Goal: Task Accomplishment & Management: Use online tool/utility

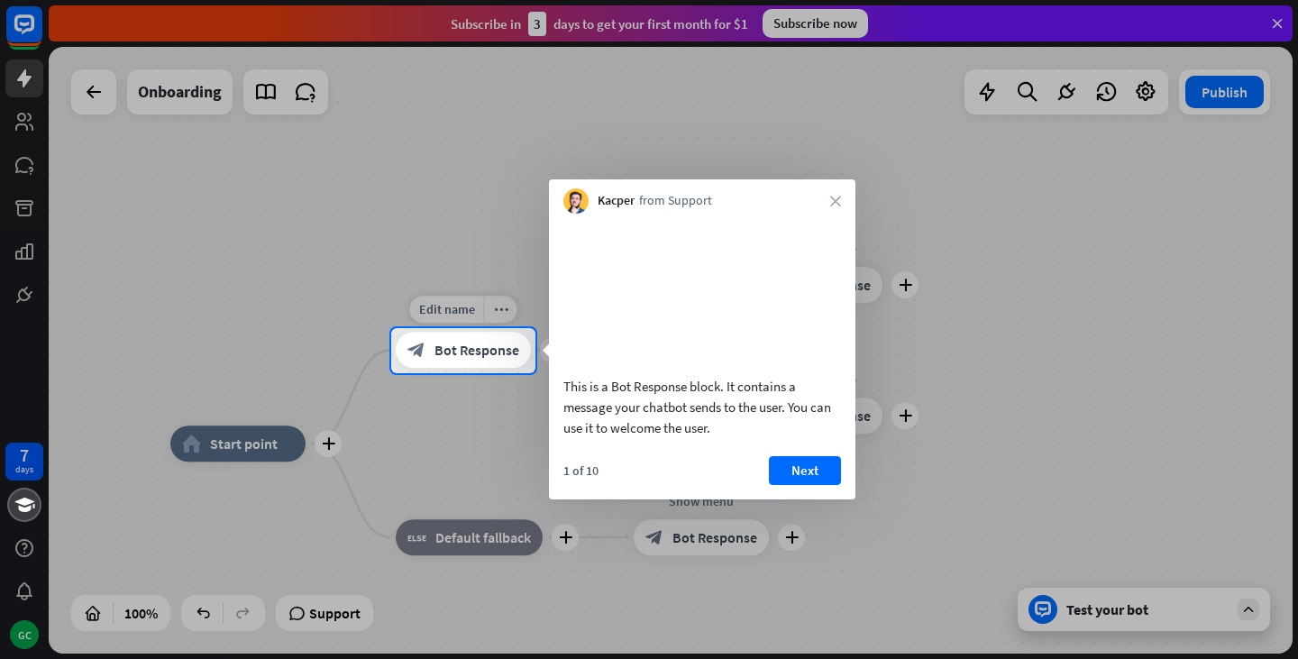
click at [483, 349] on span "Bot Response" at bounding box center [476, 351] width 85 height 18
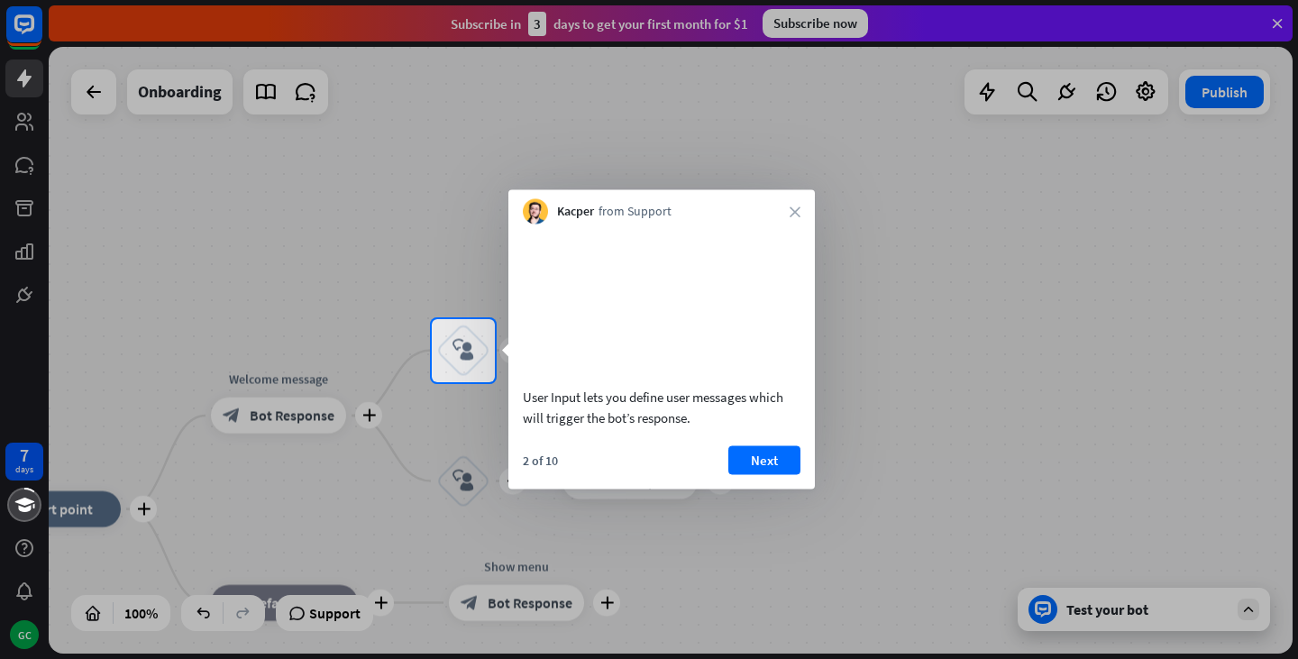
click at [289, 407] on div at bounding box center [649, 521] width 1298 height 278
click at [782, 473] on button "Next" at bounding box center [764, 459] width 72 height 29
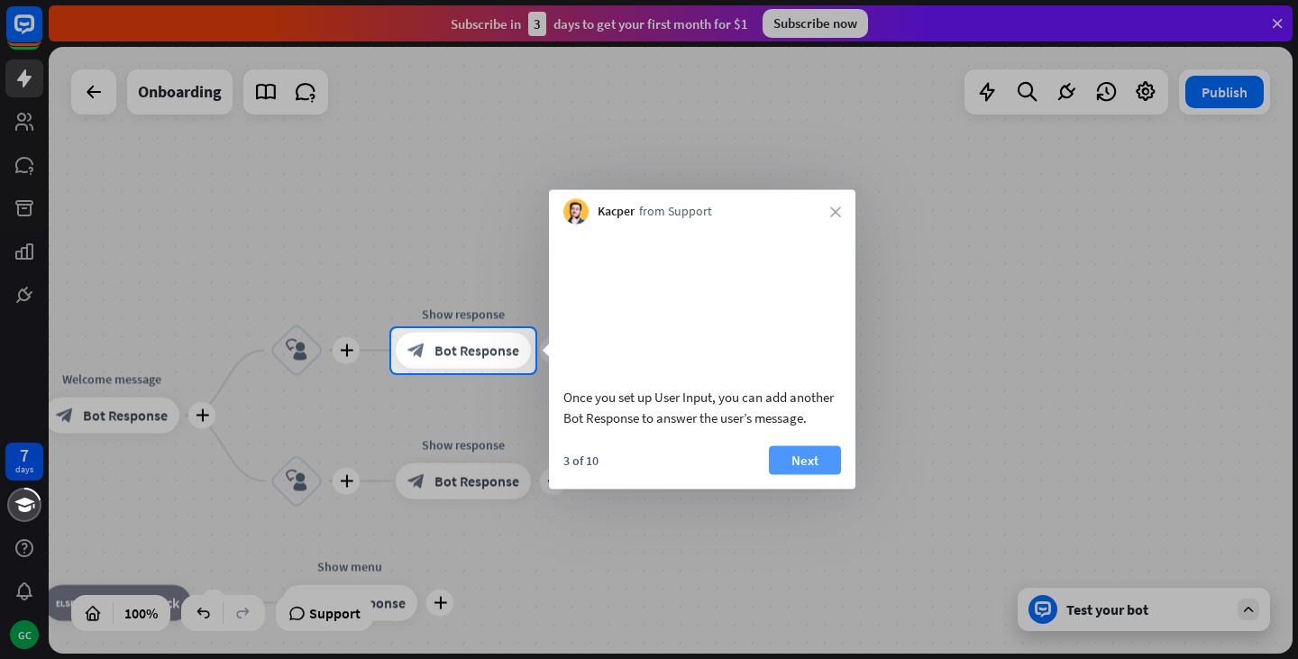
click at [804, 474] on button "Next" at bounding box center [805, 459] width 72 height 29
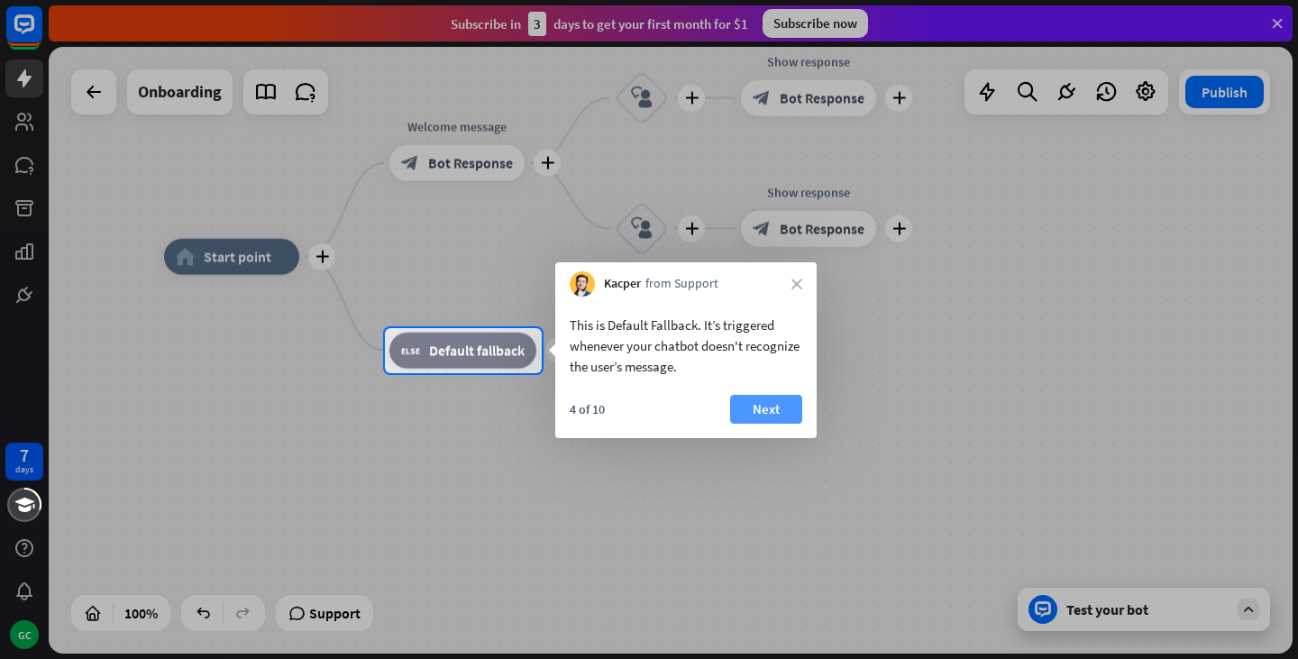
click at [760, 412] on button "Next" at bounding box center [766, 409] width 72 height 29
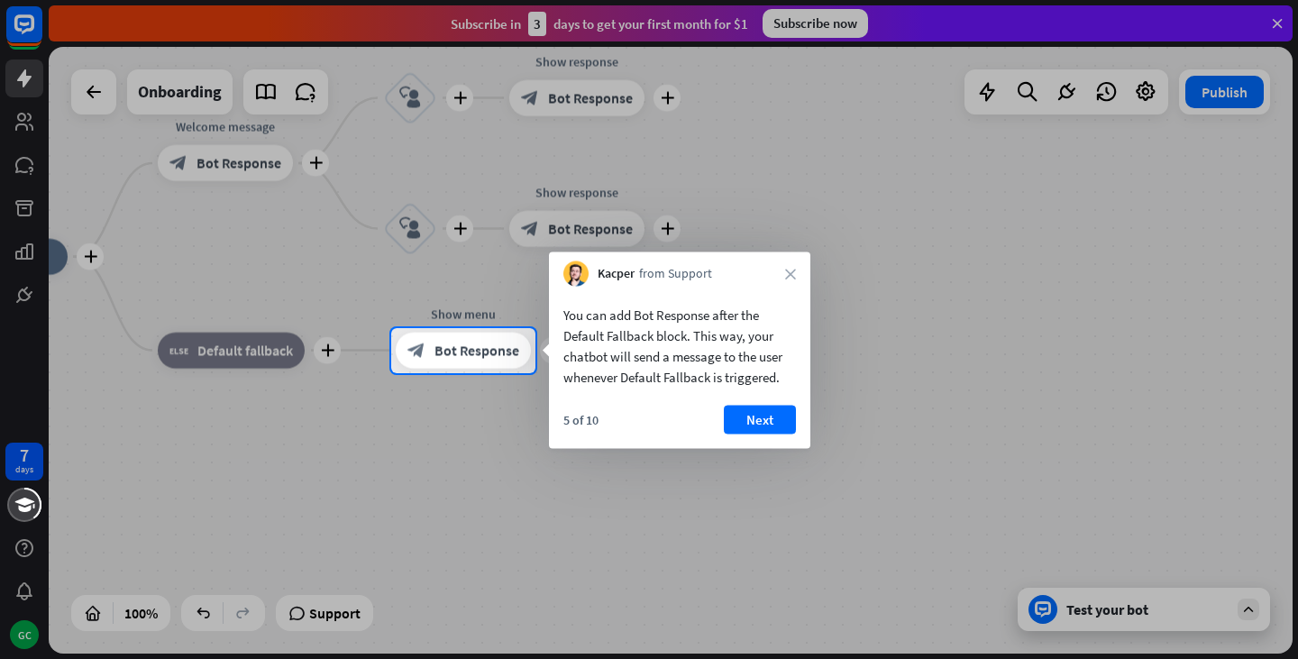
click at [760, 412] on button "Next" at bounding box center [760, 420] width 72 height 29
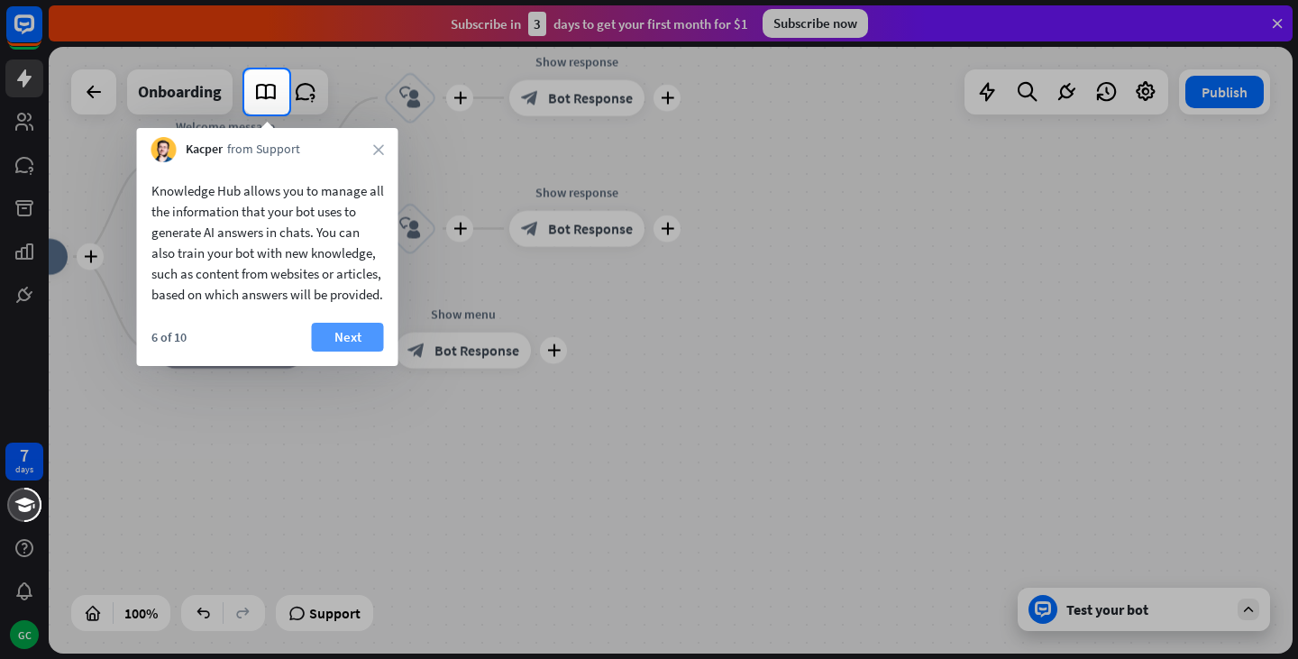
click at [354, 352] on button "Next" at bounding box center [348, 337] width 72 height 29
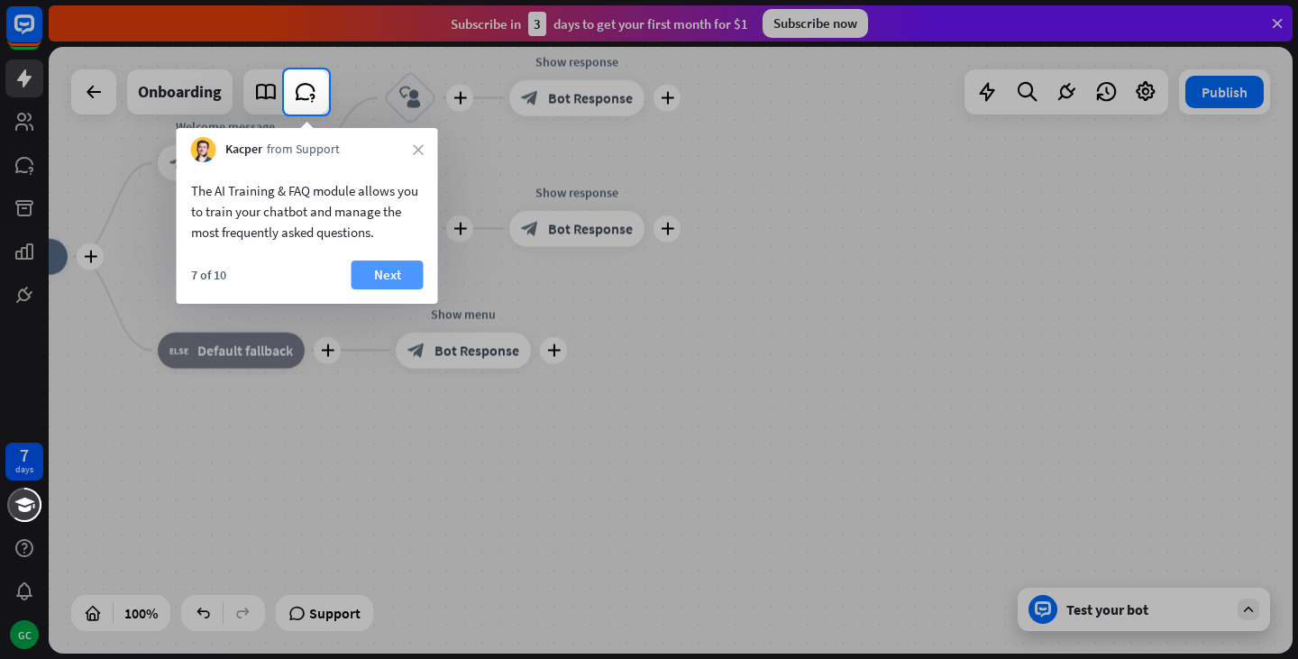
click at [400, 273] on button "Next" at bounding box center [388, 274] width 72 height 29
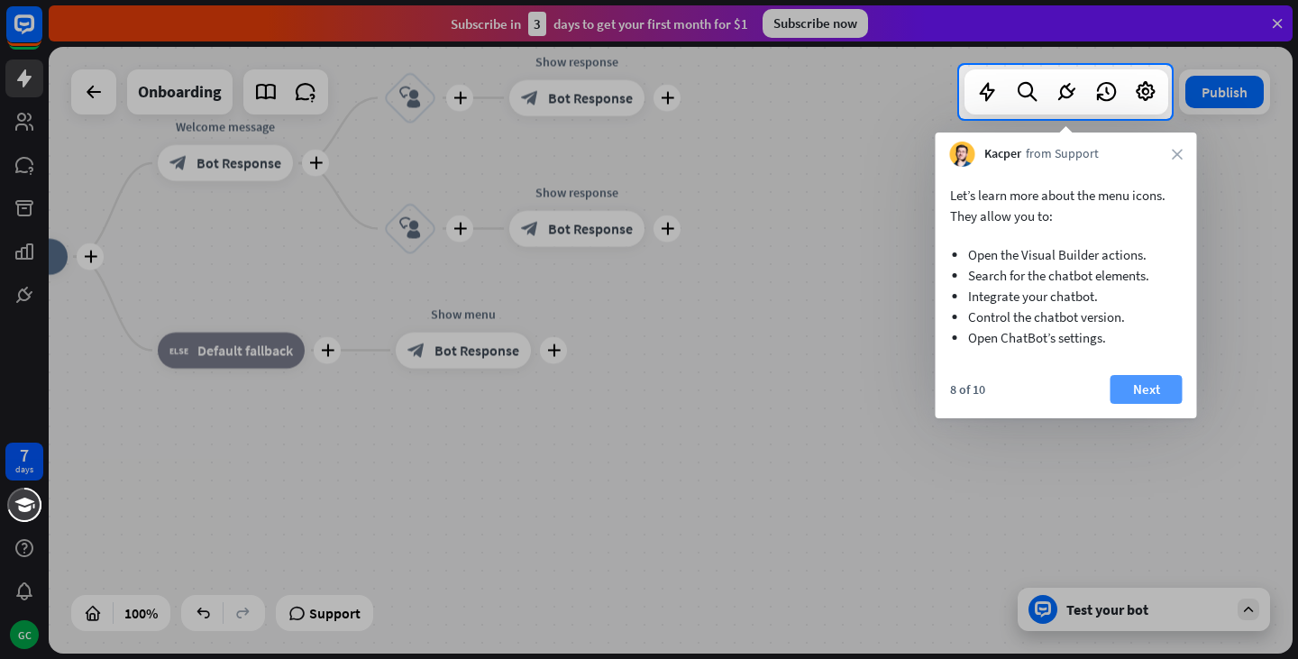
click at [1160, 394] on button "Next" at bounding box center [1146, 389] width 72 height 29
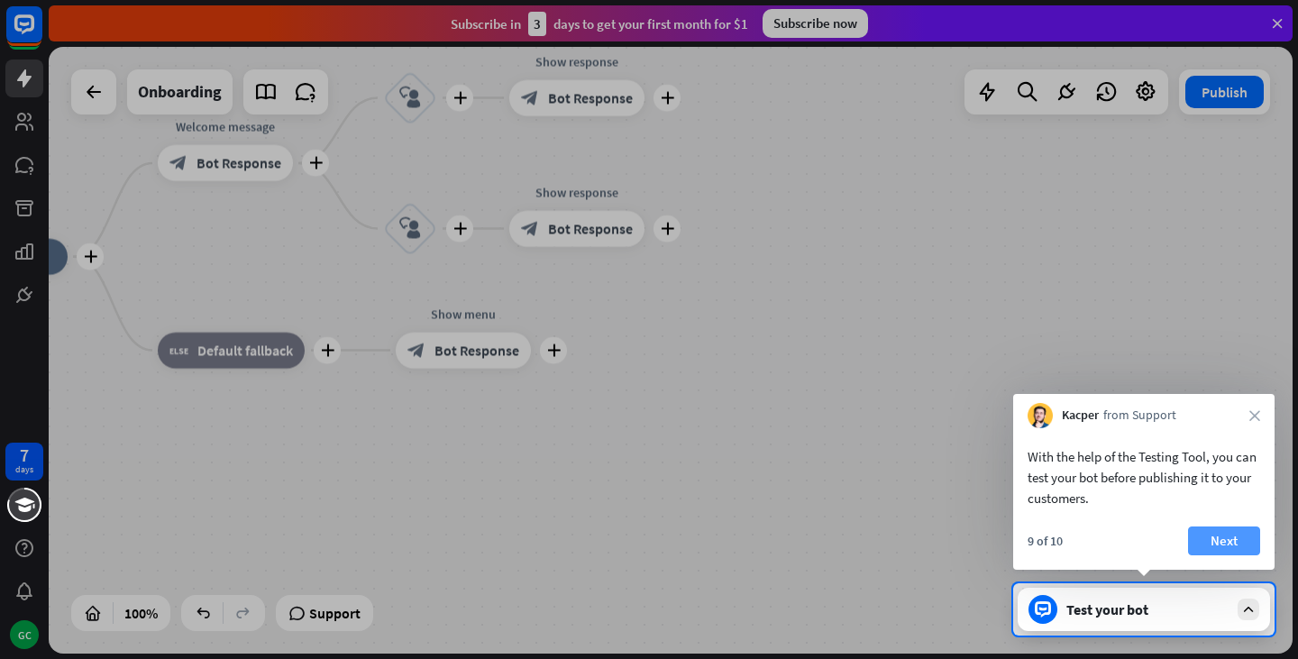
click at [1218, 534] on button "Next" at bounding box center [1224, 540] width 72 height 29
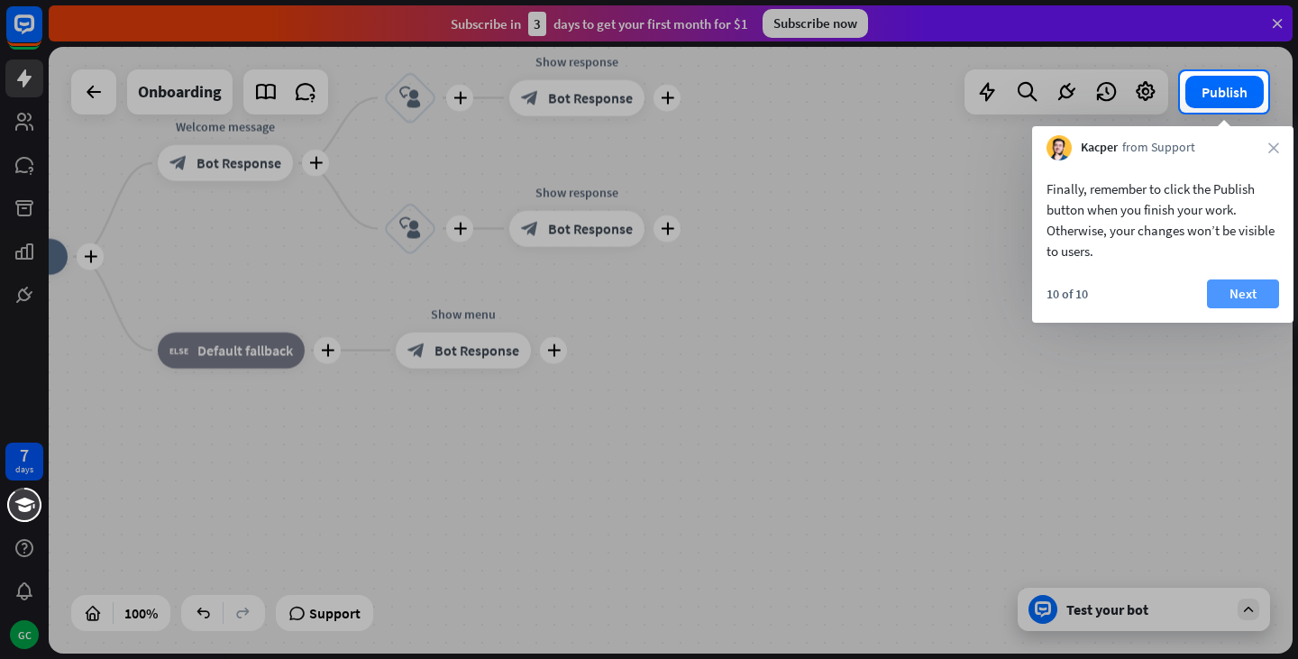
click at [1255, 281] on button "Next" at bounding box center [1243, 293] width 72 height 29
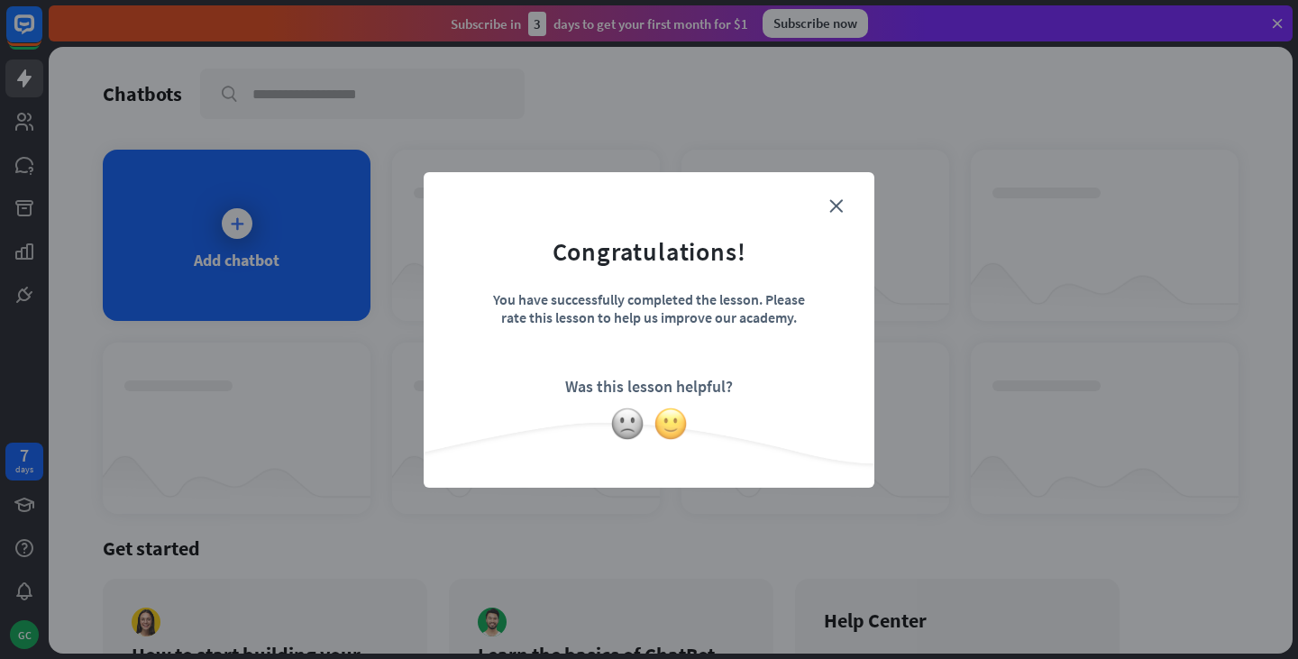
click at [680, 432] on img at bounding box center [670, 423] width 34 height 34
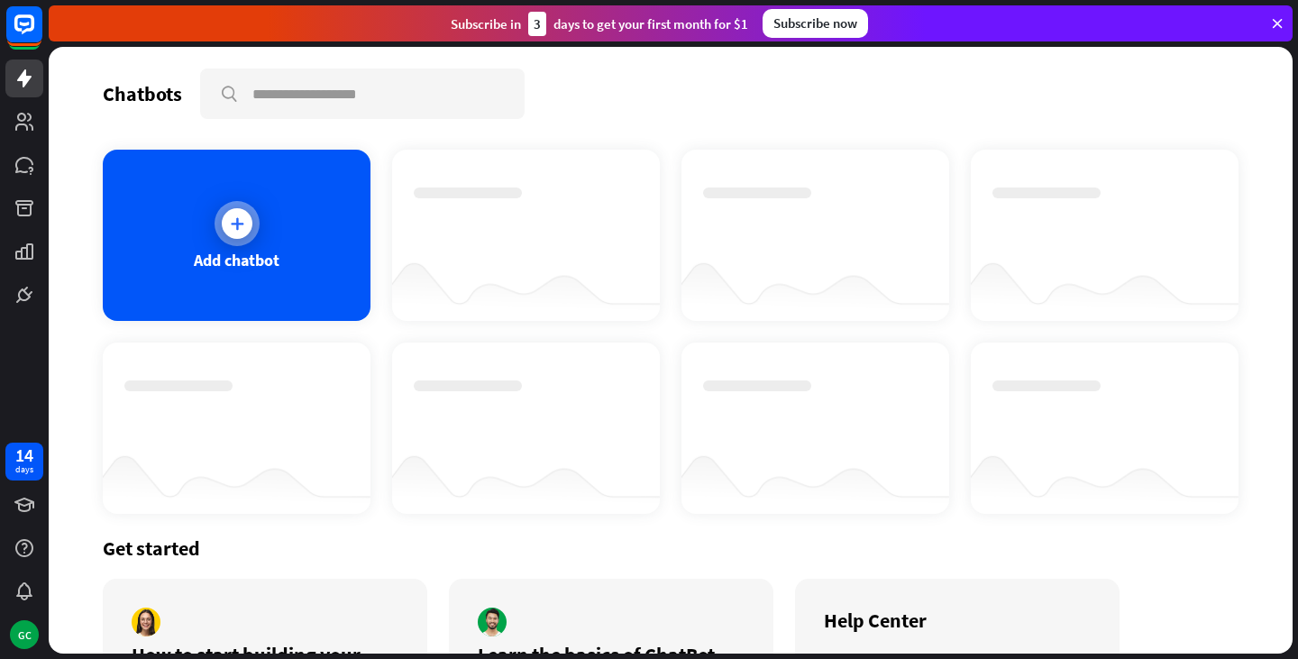
click at [206, 237] on div "Add chatbot" at bounding box center [237, 235] width 268 height 171
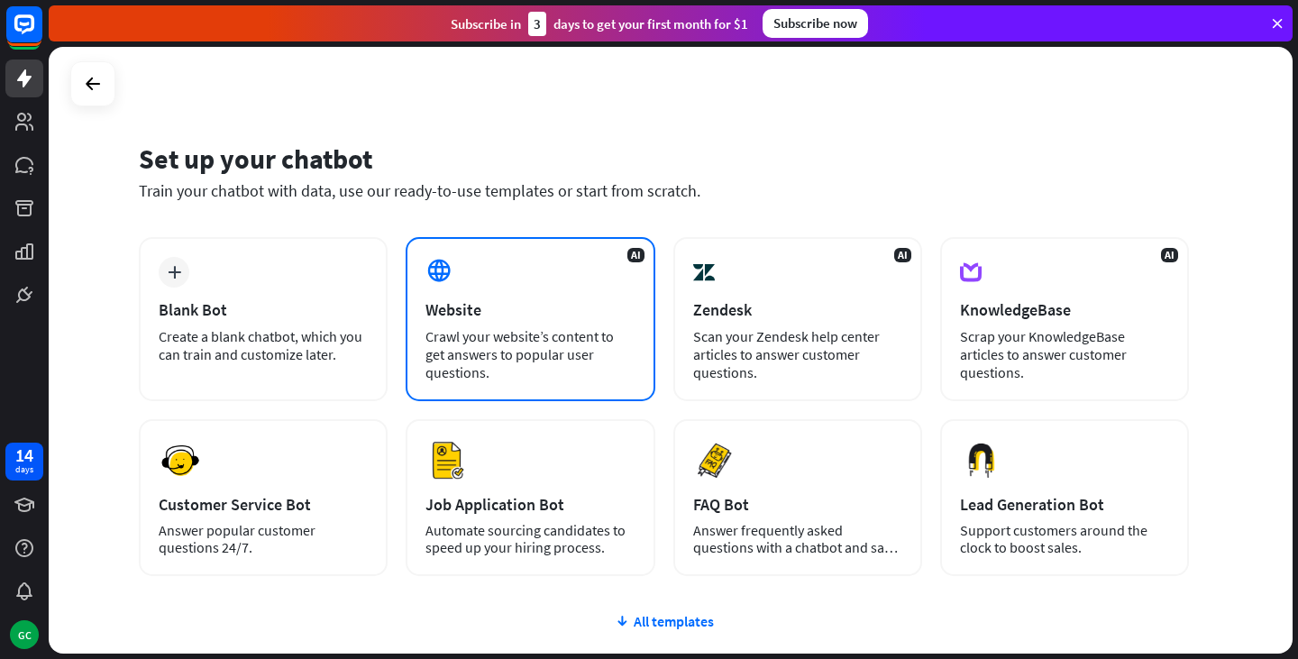
click at [553, 333] on div "Crawl your website’s content to get answers to popular user questions." at bounding box center [529, 354] width 209 height 54
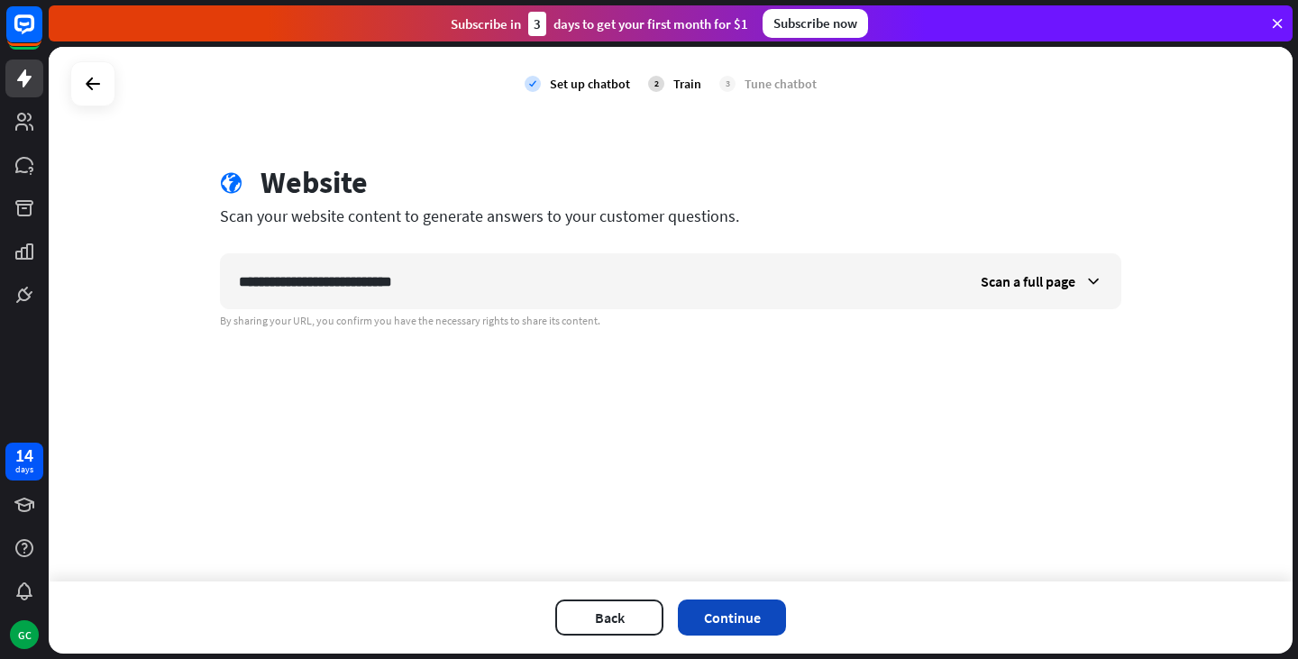
type input "**********"
click at [726, 617] on button "Continue" at bounding box center [732, 617] width 108 height 36
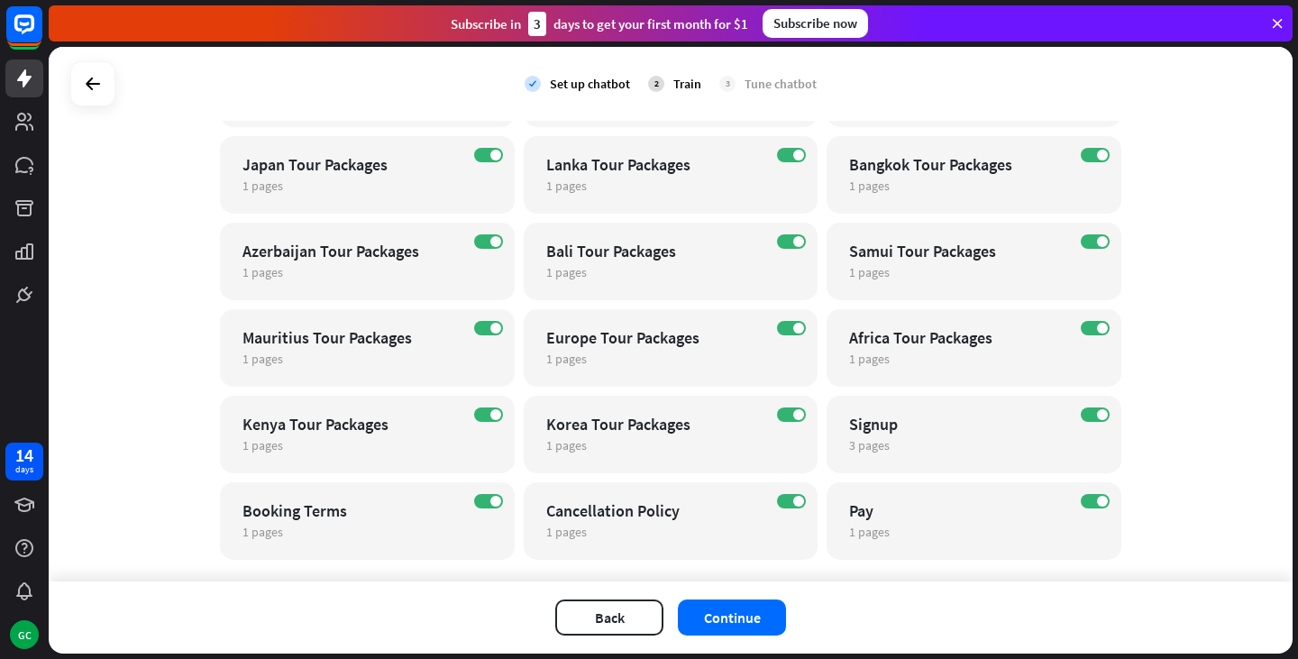
scroll to position [840, 0]
click at [735, 610] on button "Continue" at bounding box center [732, 617] width 108 height 36
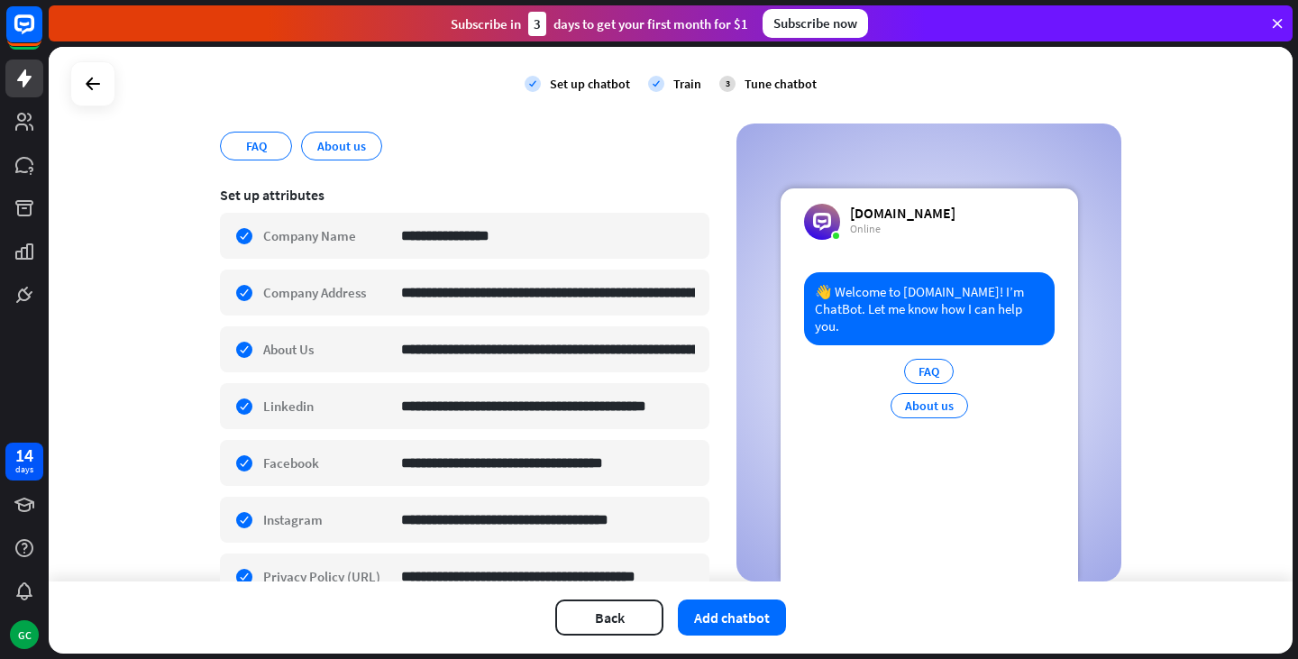
scroll to position [237, 0]
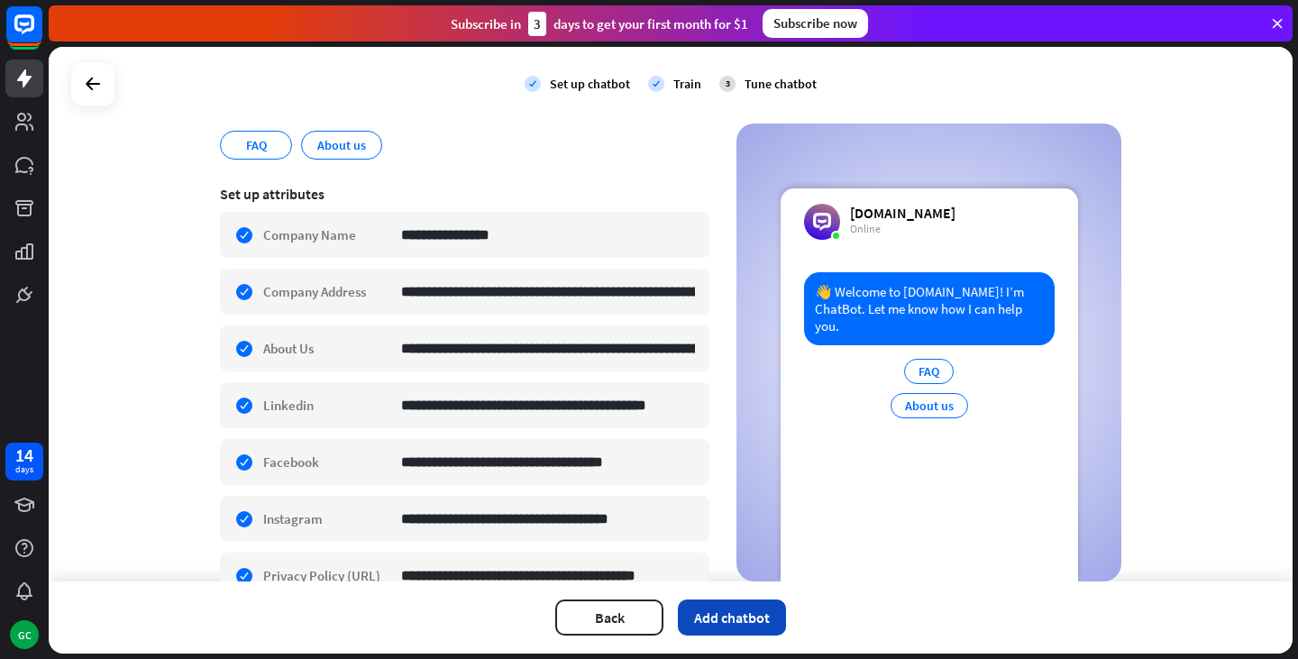
click at [723, 619] on button "Add chatbot" at bounding box center [732, 617] width 108 height 36
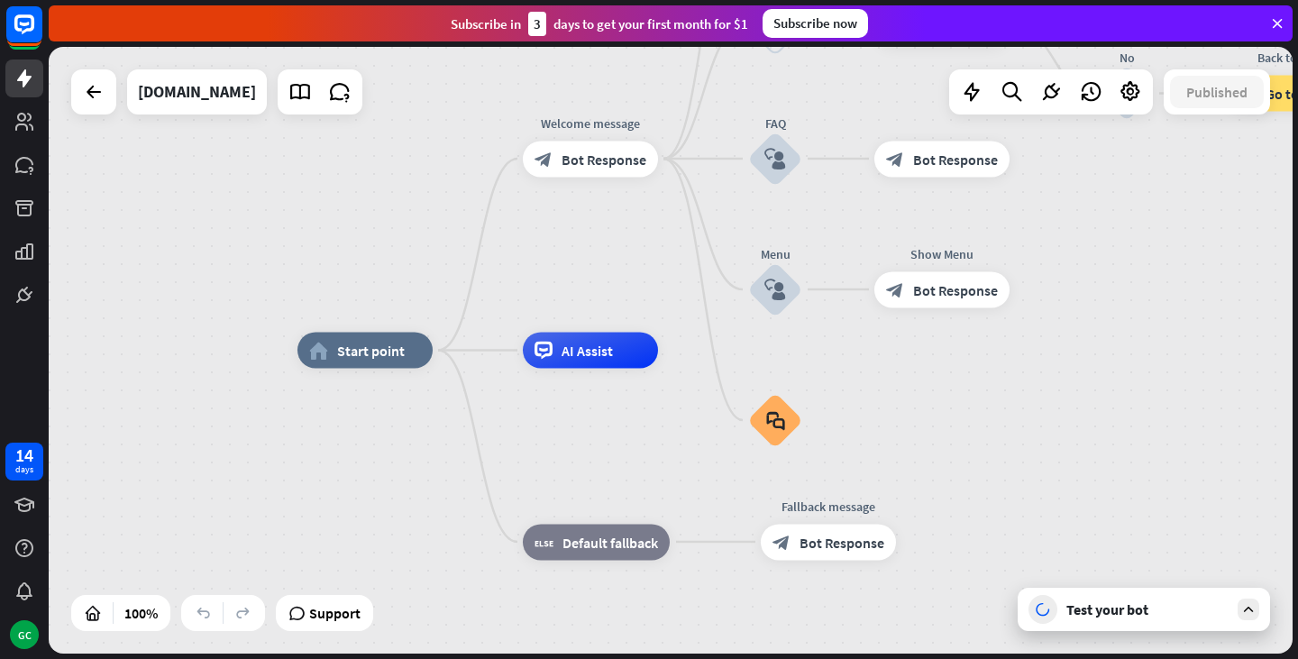
click at [1138, 618] on div "Test your bot" at bounding box center [1144, 609] width 252 height 43
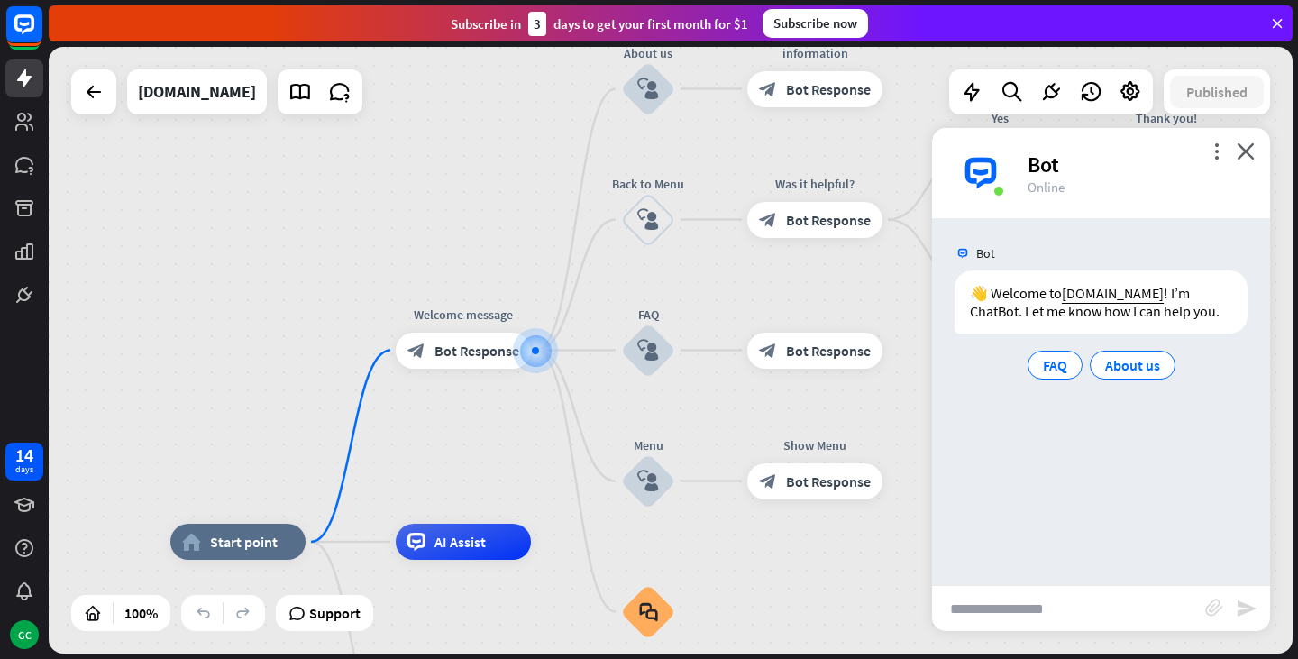
click at [1086, 613] on input "text" at bounding box center [1068, 608] width 273 height 45
type input "**********"
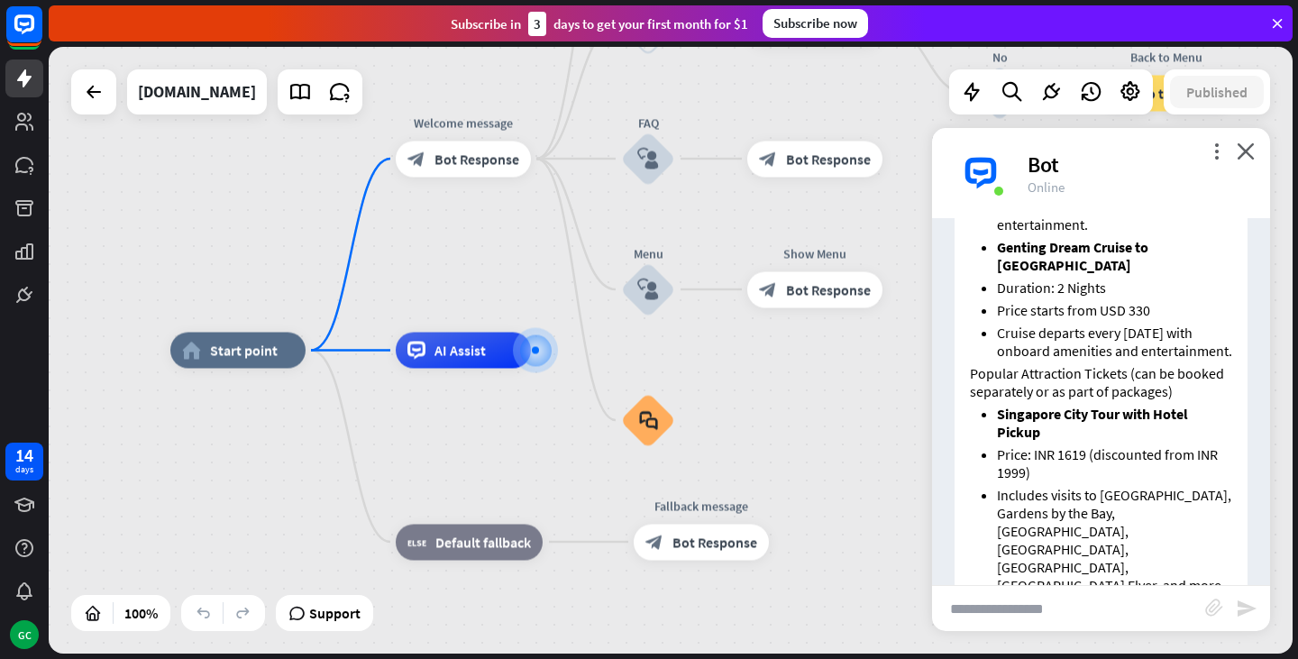
scroll to position [935, 0]
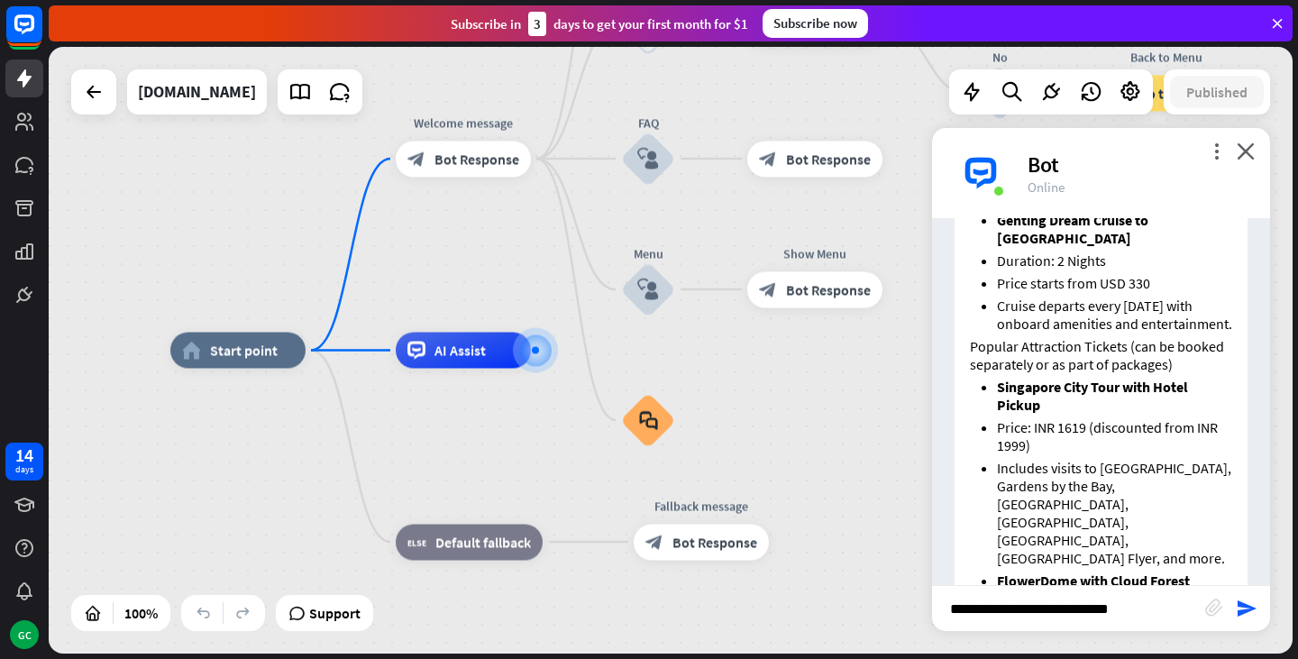
type input "**********"
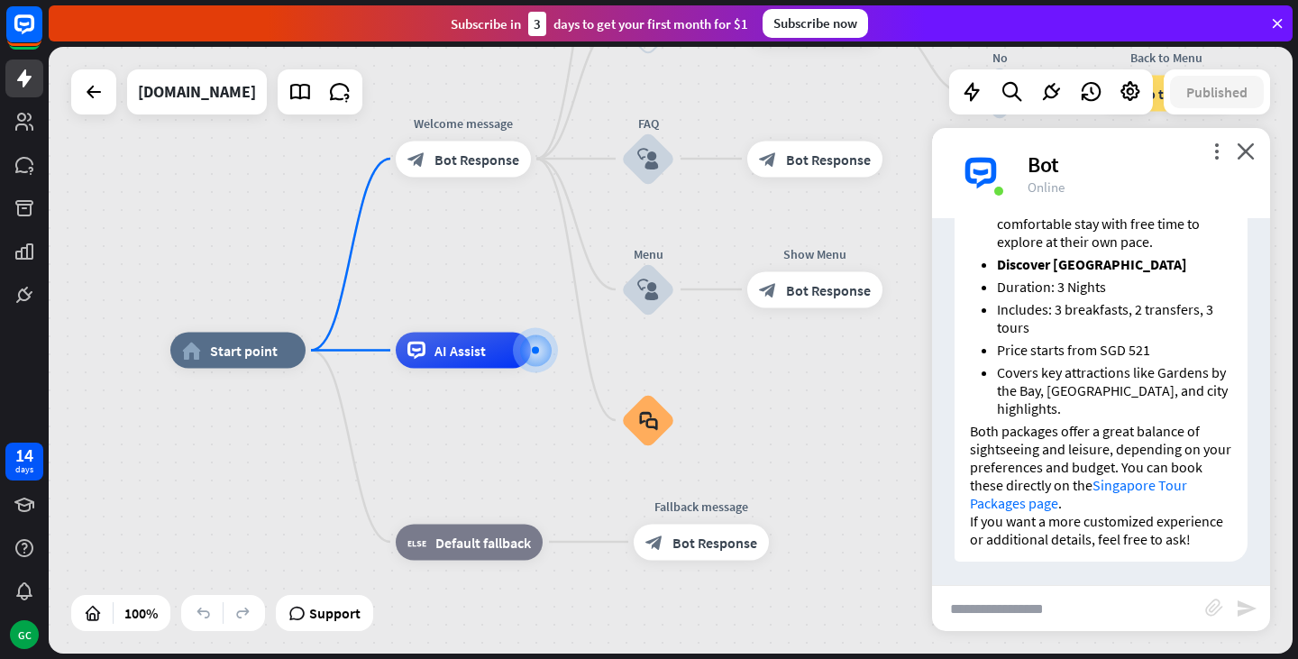
scroll to position [2301, 0]
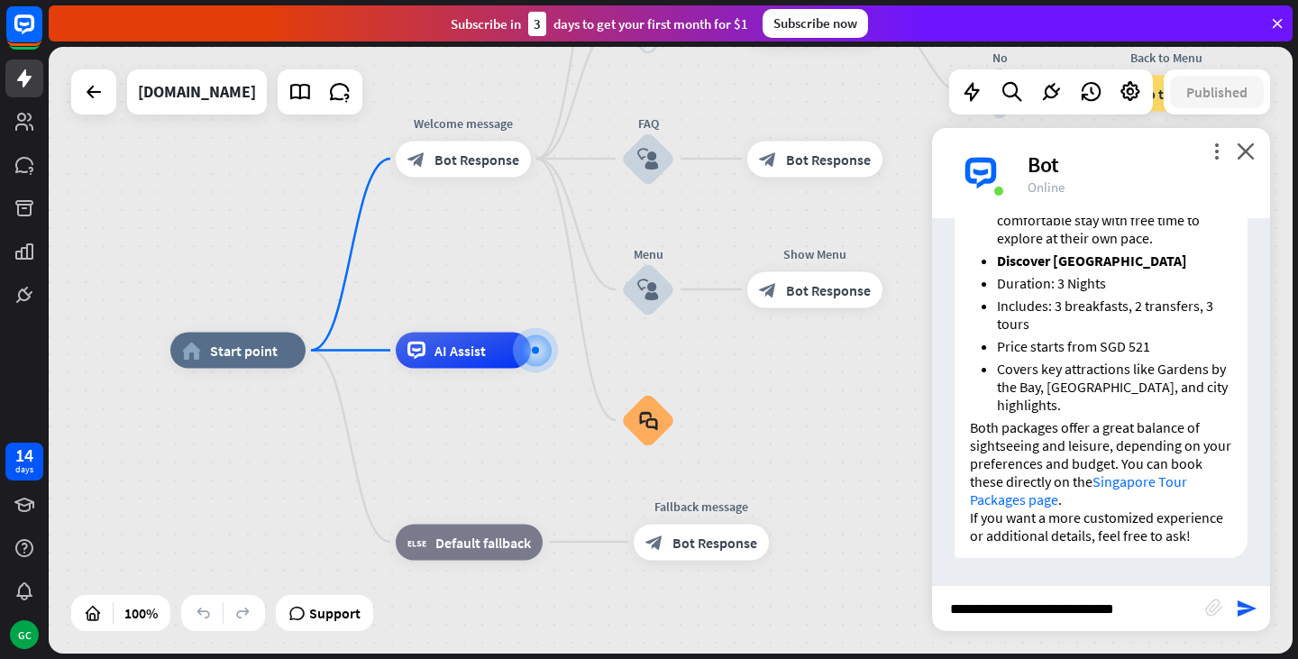
type input "**********"
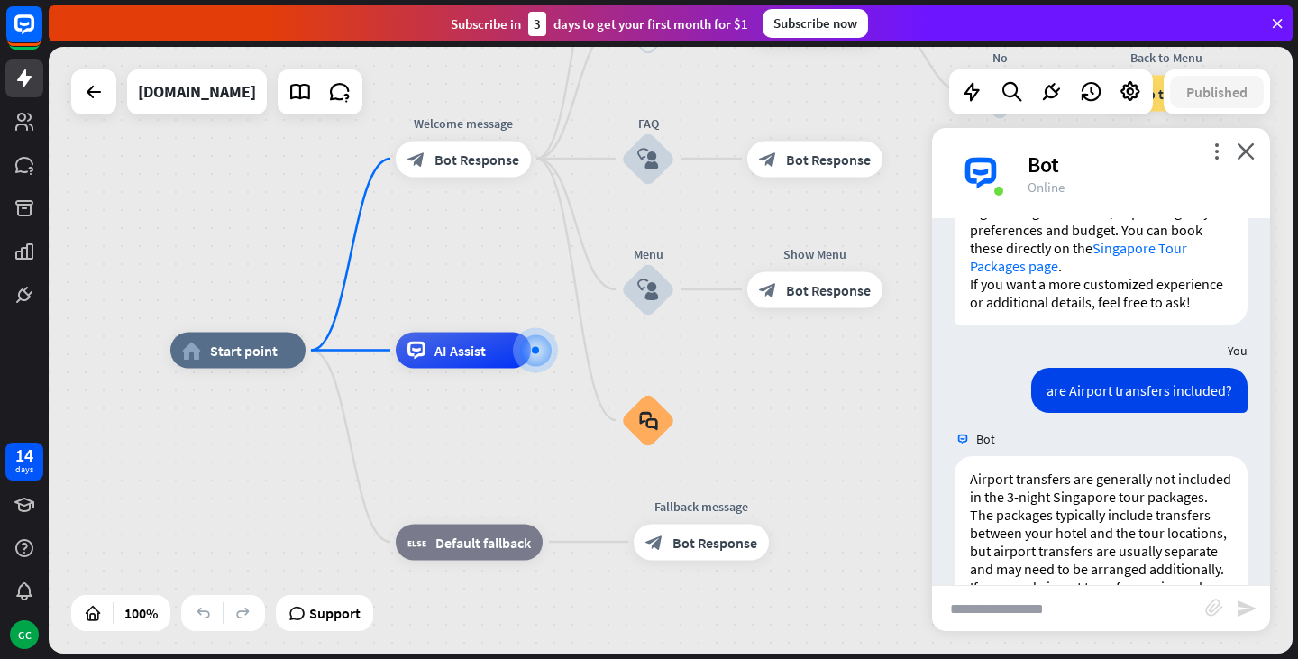
scroll to position [2622, 0]
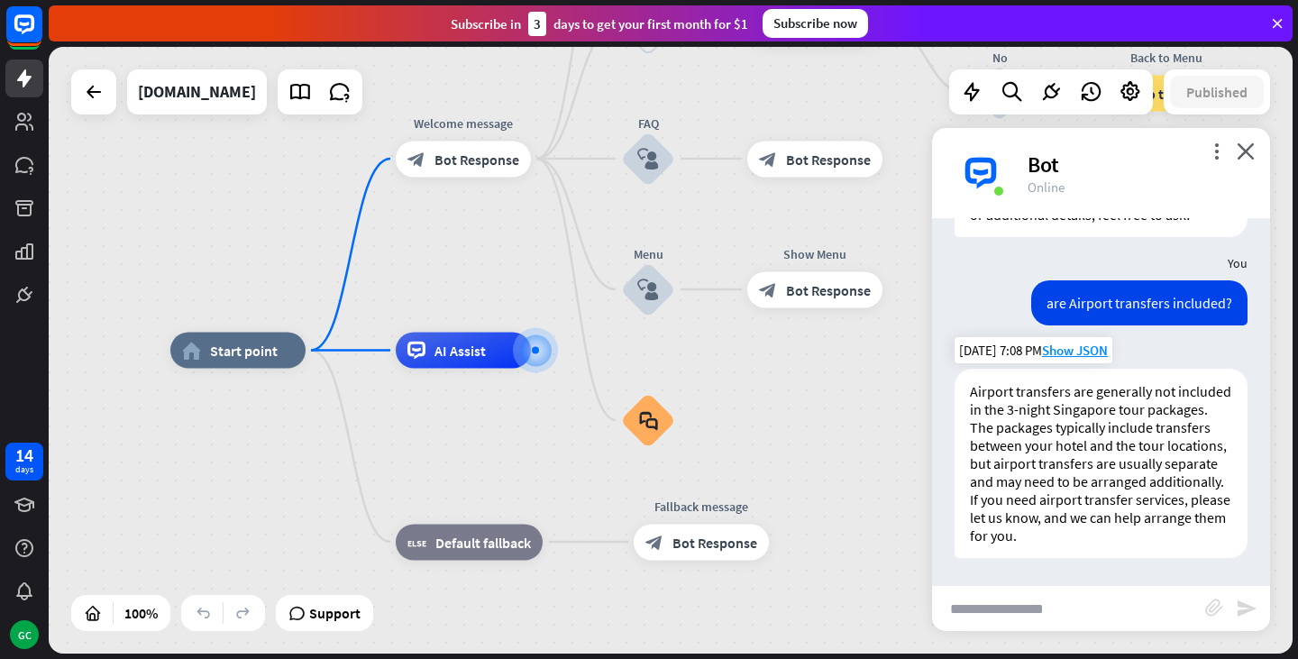
click at [1064, 374] on div "Airport transfers are generally not included in the 3-night Singapore tour pack…" at bounding box center [1100, 463] width 293 height 189
click at [246, 361] on div "home_2 Start point" at bounding box center [237, 351] width 135 height 36
click at [924, 450] on div "home_2 Start point Welcome message block_bot_response Bot Response About us blo…" at bounding box center [792, 654] width 1244 height 607
click at [1109, 609] on input "text" at bounding box center [1068, 608] width 273 height 45
type input "**********"
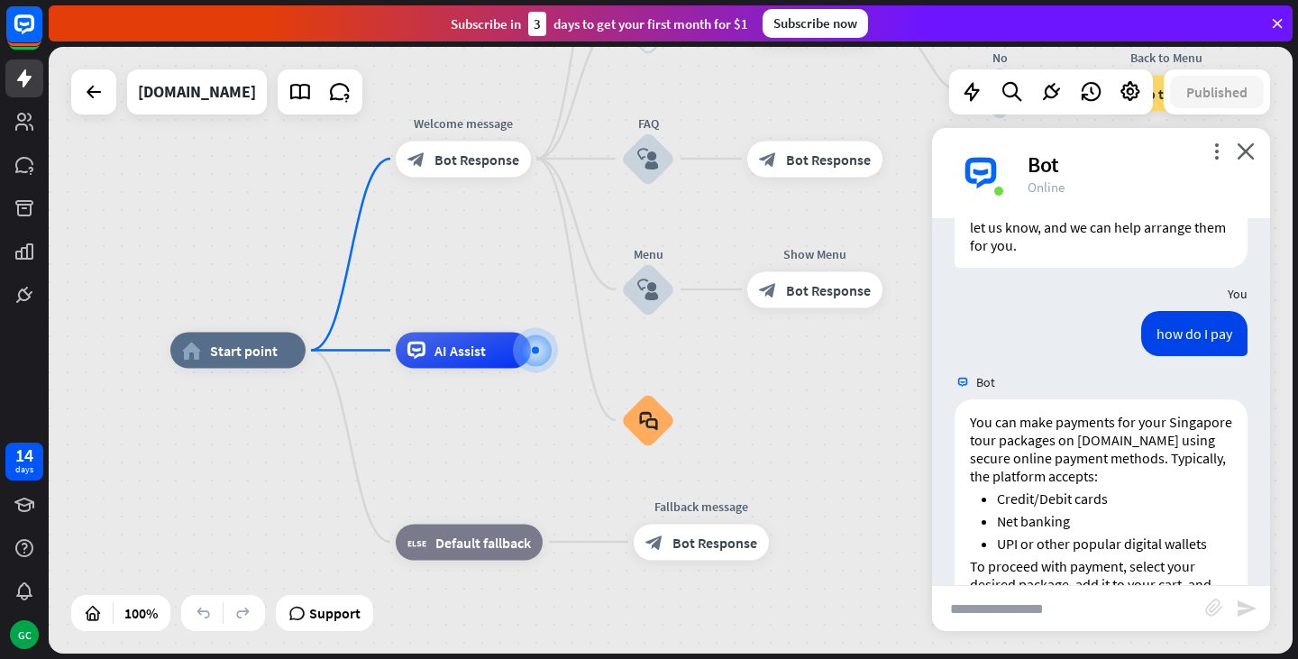
scroll to position [3087, 0]
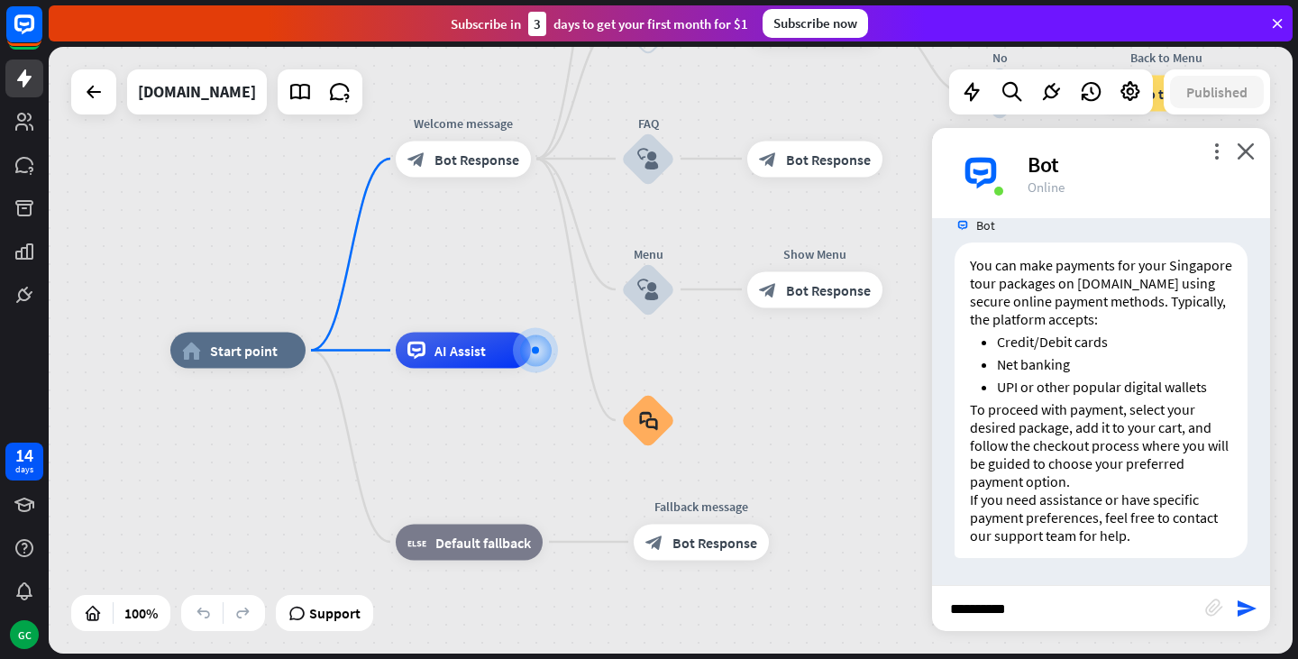
type input "**********"
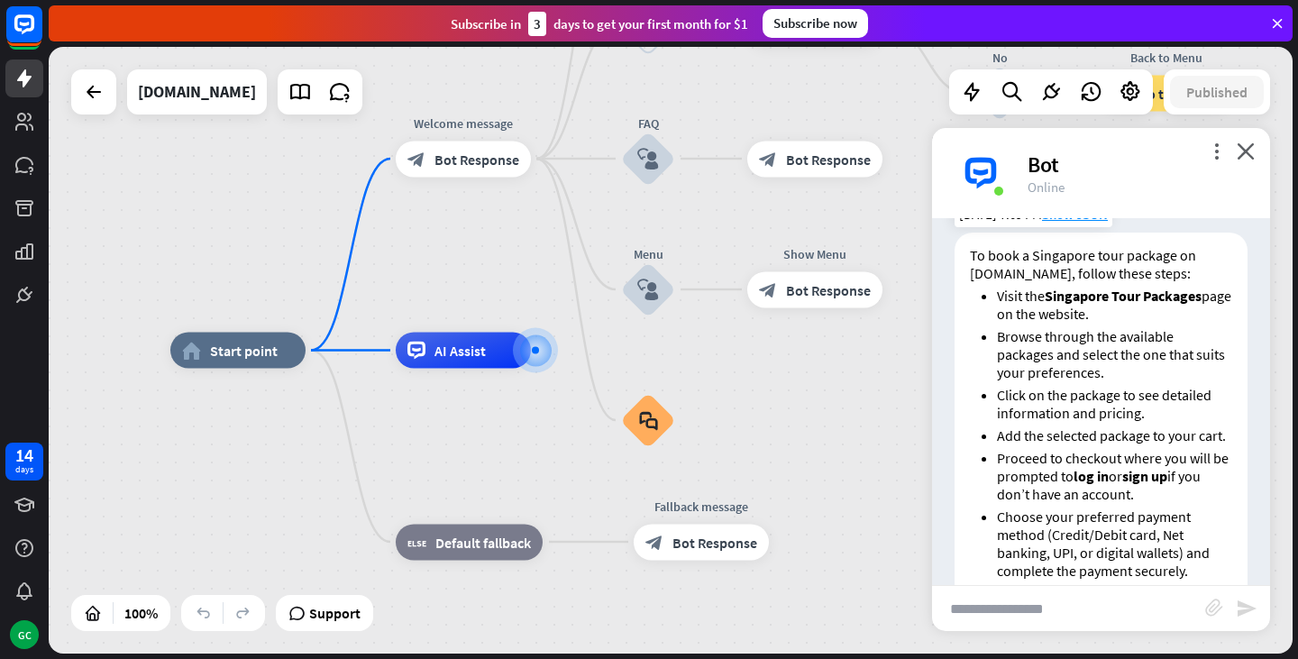
scroll to position [3509, 0]
click at [1083, 222] on span "Show JSON" at bounding box center [1075, 213] width 66 height 17
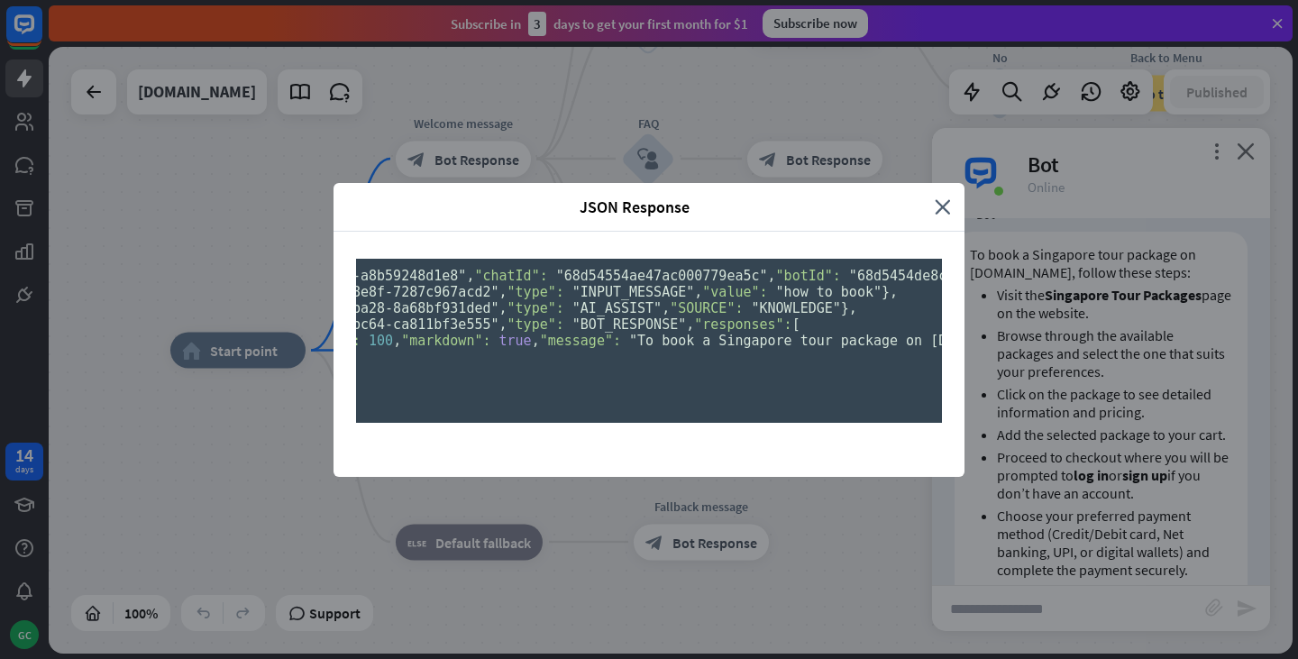
scroll to position [0, 0]
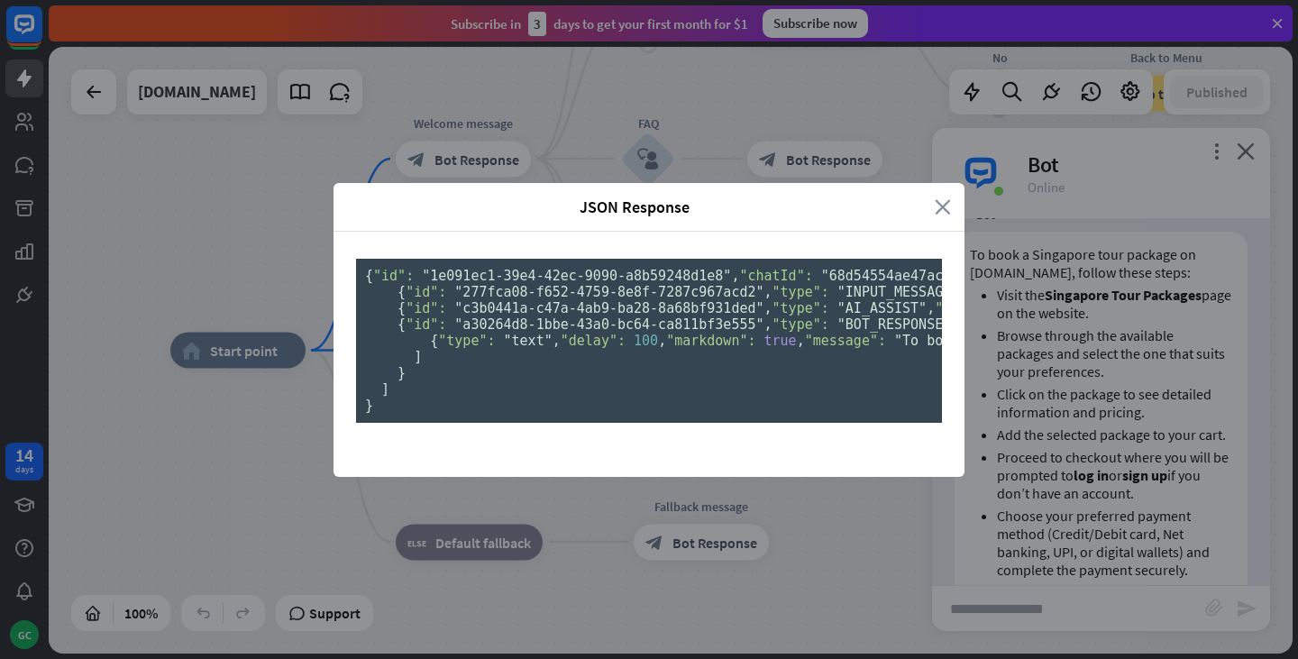
click at [935, 196] on icon "close" at bounding box center [943, 206] width 16 height 21
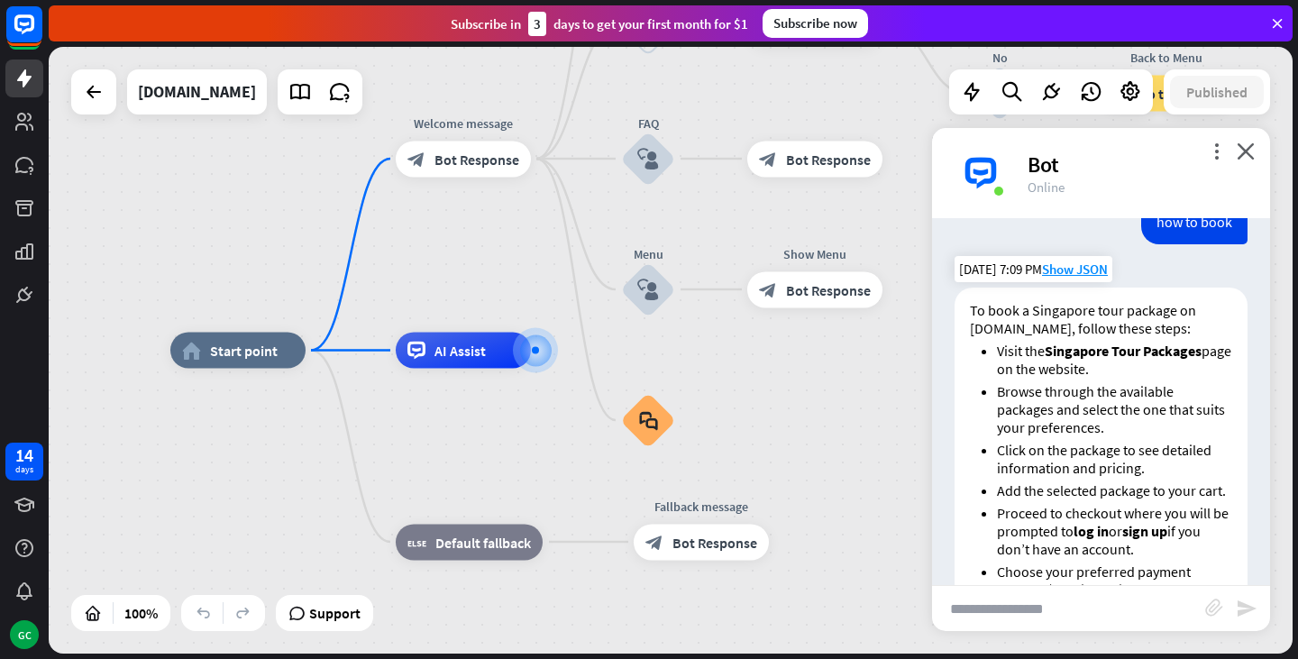
scroll to position [3450, 0]
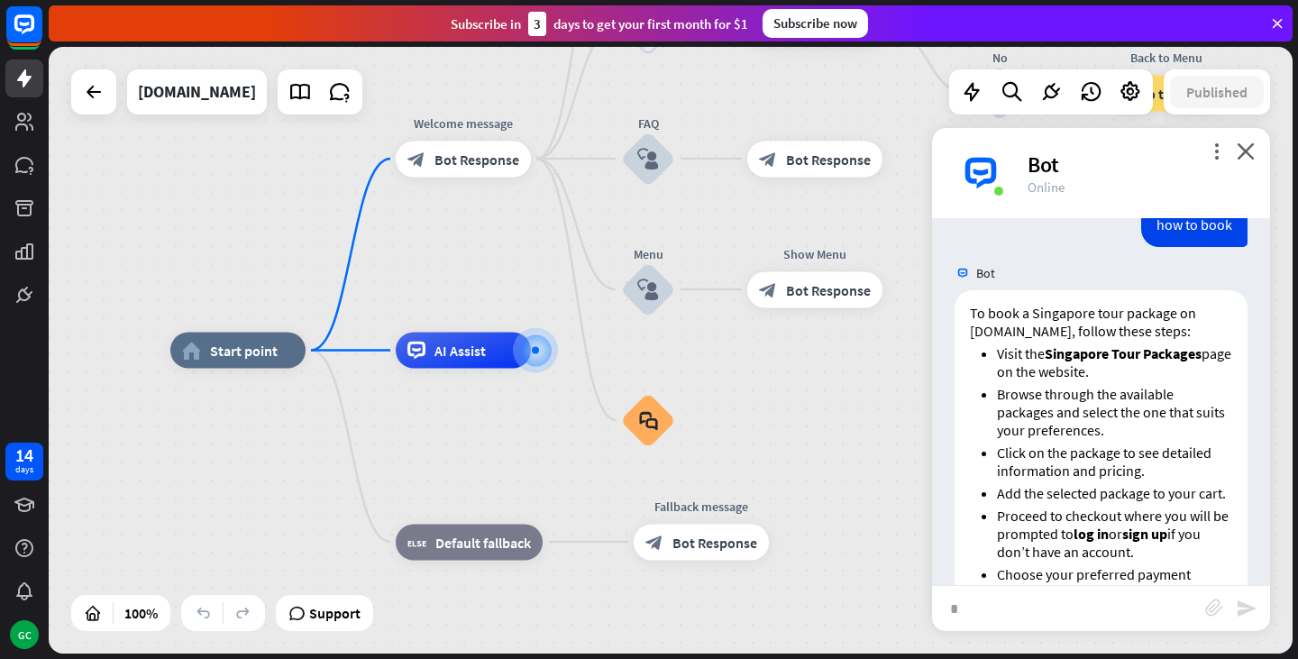
click at [1015, 613] on input "*" at bounding box center [1068, 608] width 273 height 45
type input "**********"
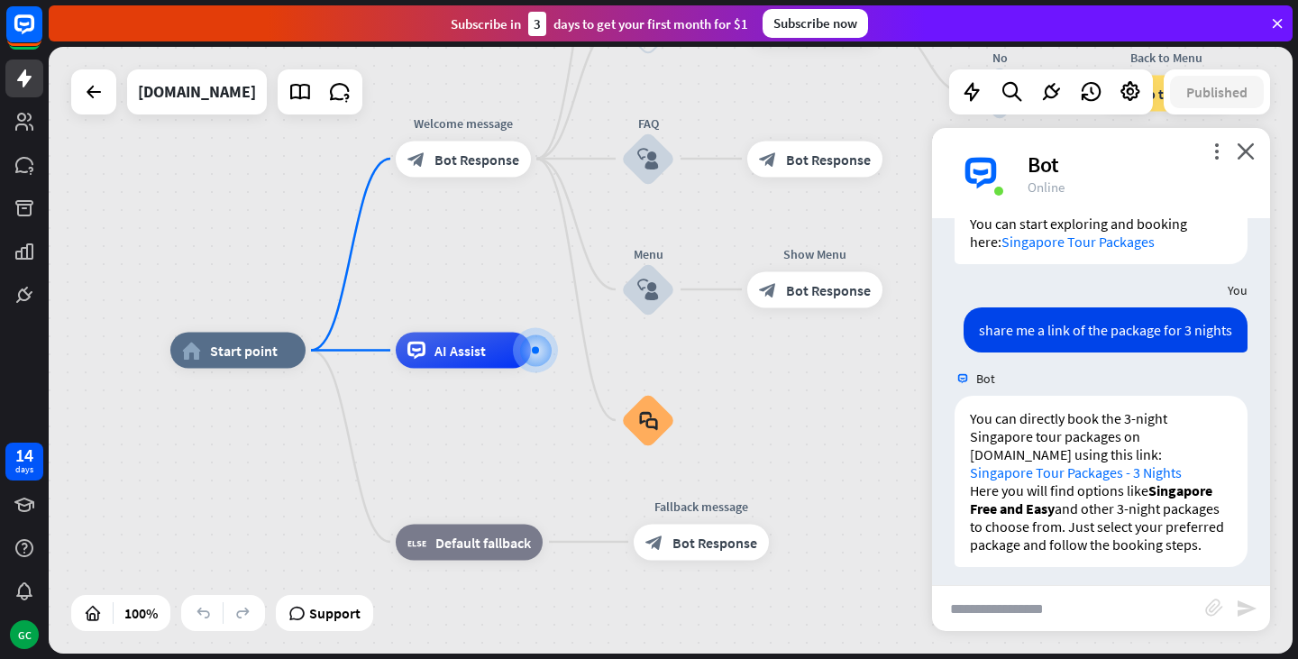
scroll to position [4089, 0]
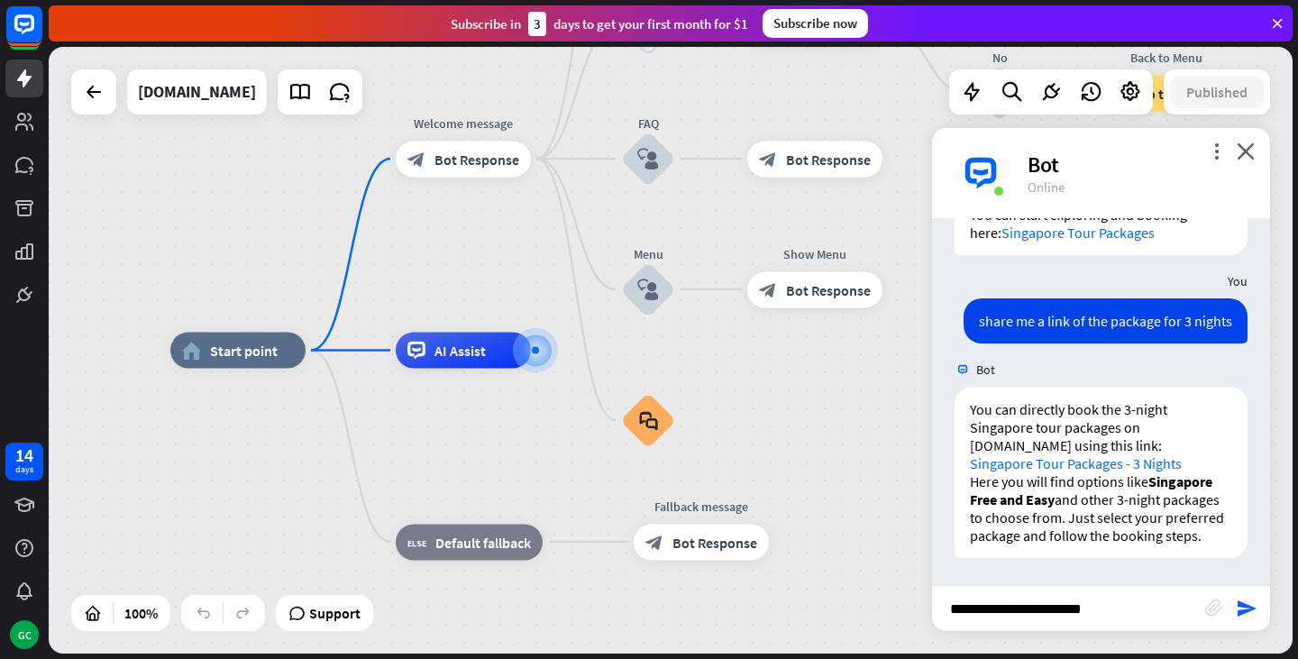
type input "**********"
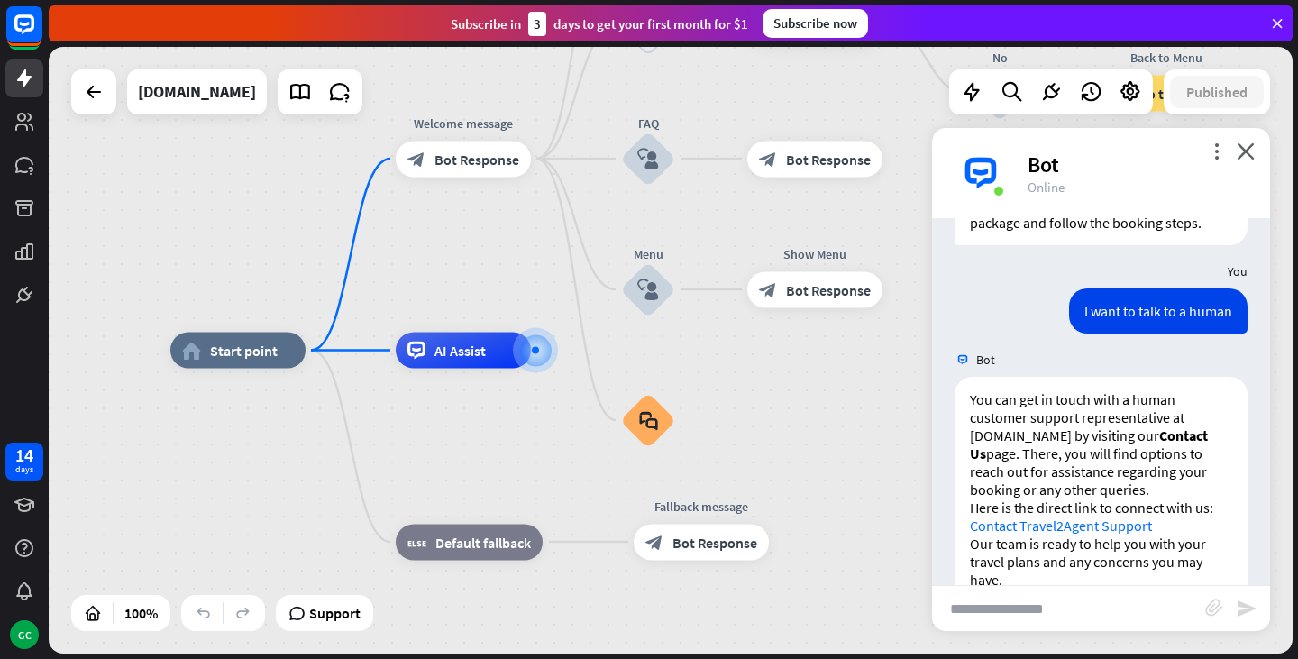
scroll to position [4446, 0]
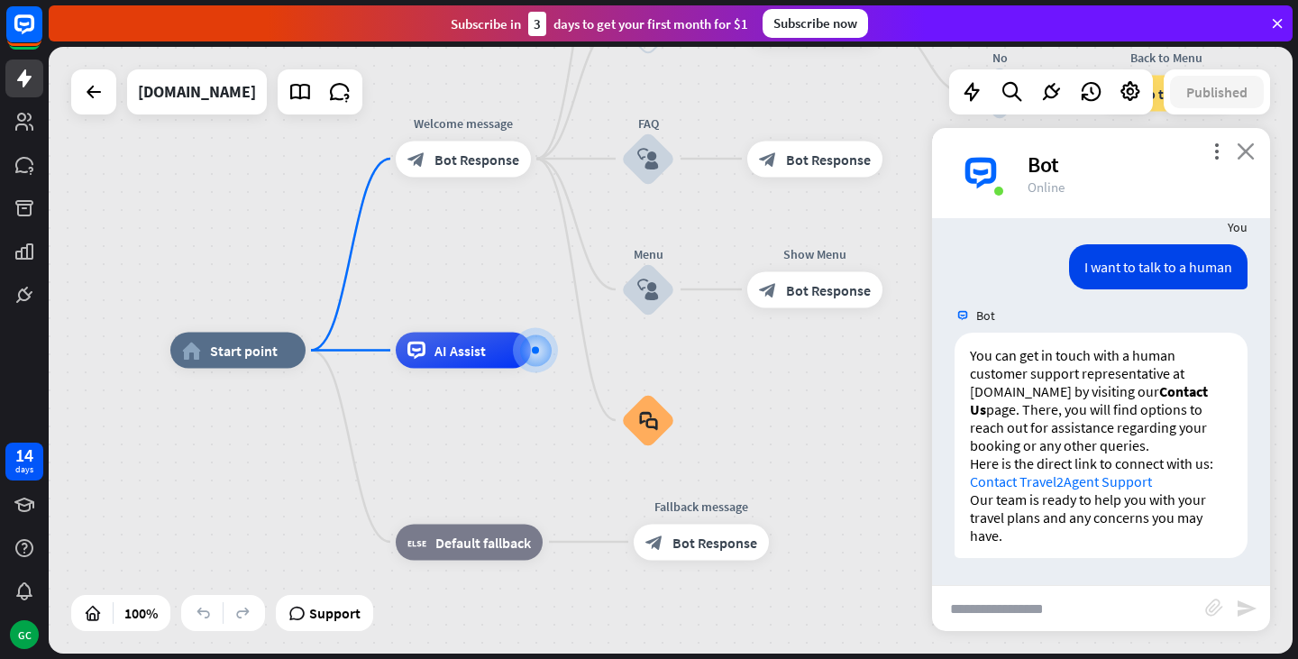
click at [1249, 147] on icon "close" at bounding box center [1246, 150] width 18 height 17
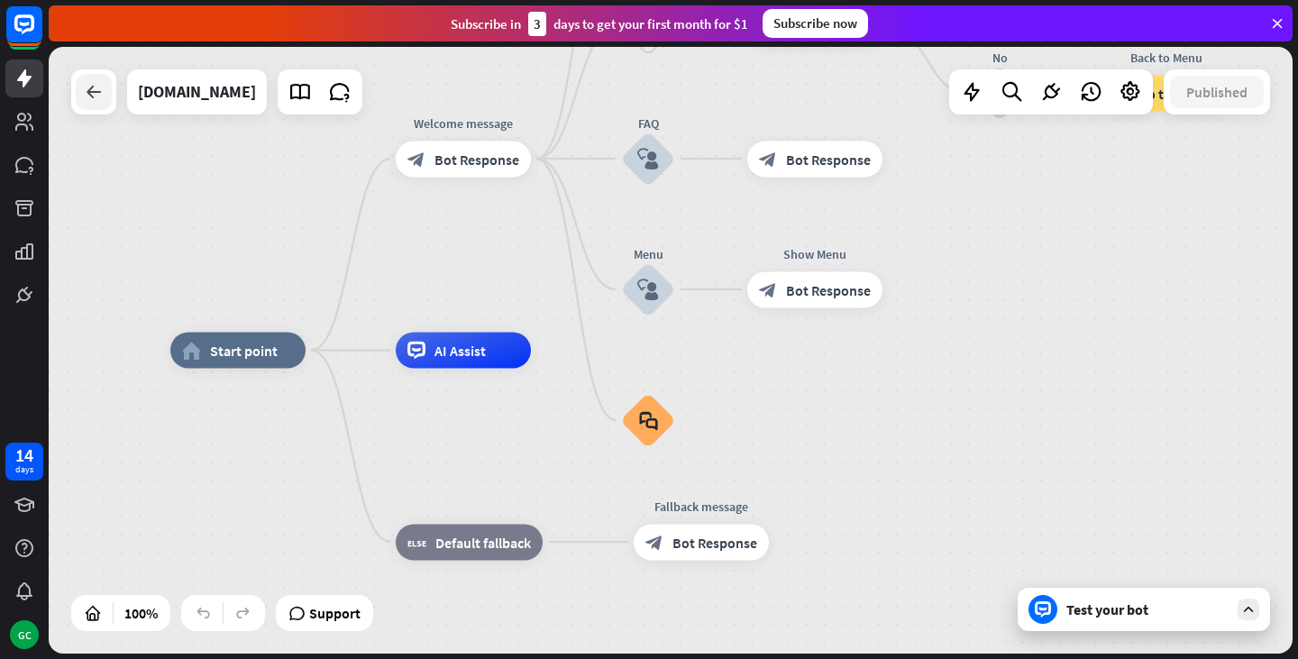
click at [97, 108] on div at bounding box center [94, 92] width 36 height 36
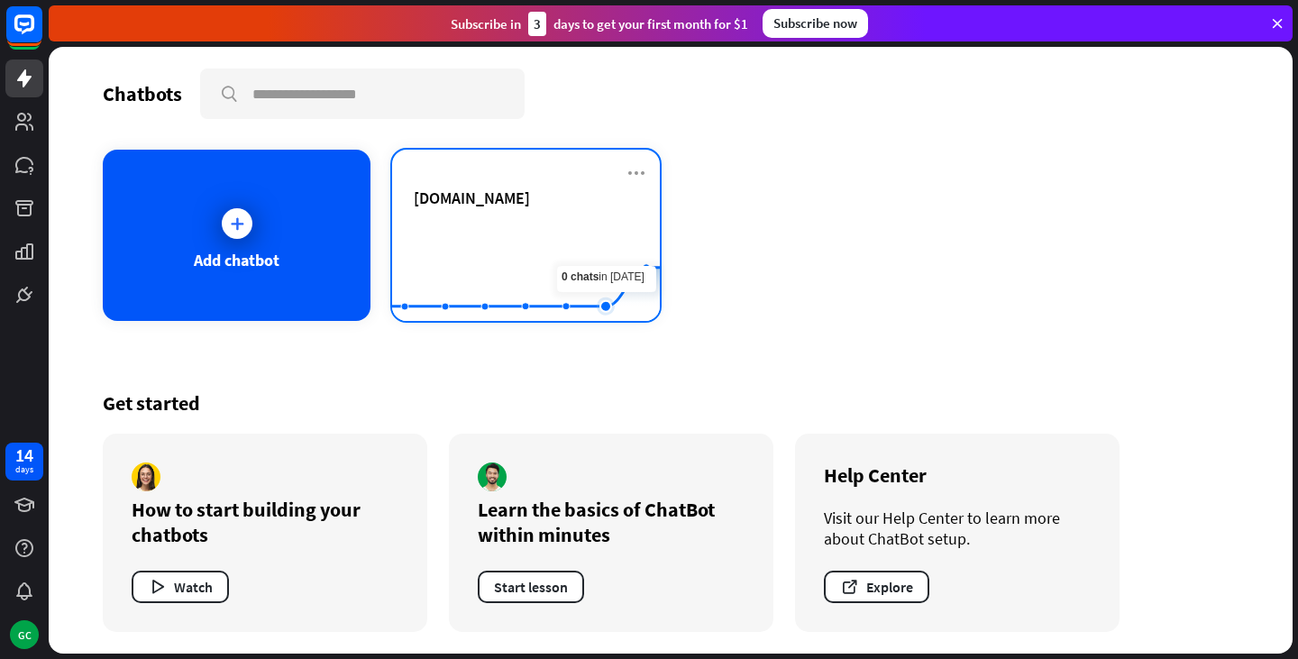
click at [587, 235] on rect at bounding box center [526, 276] width 268 height 113
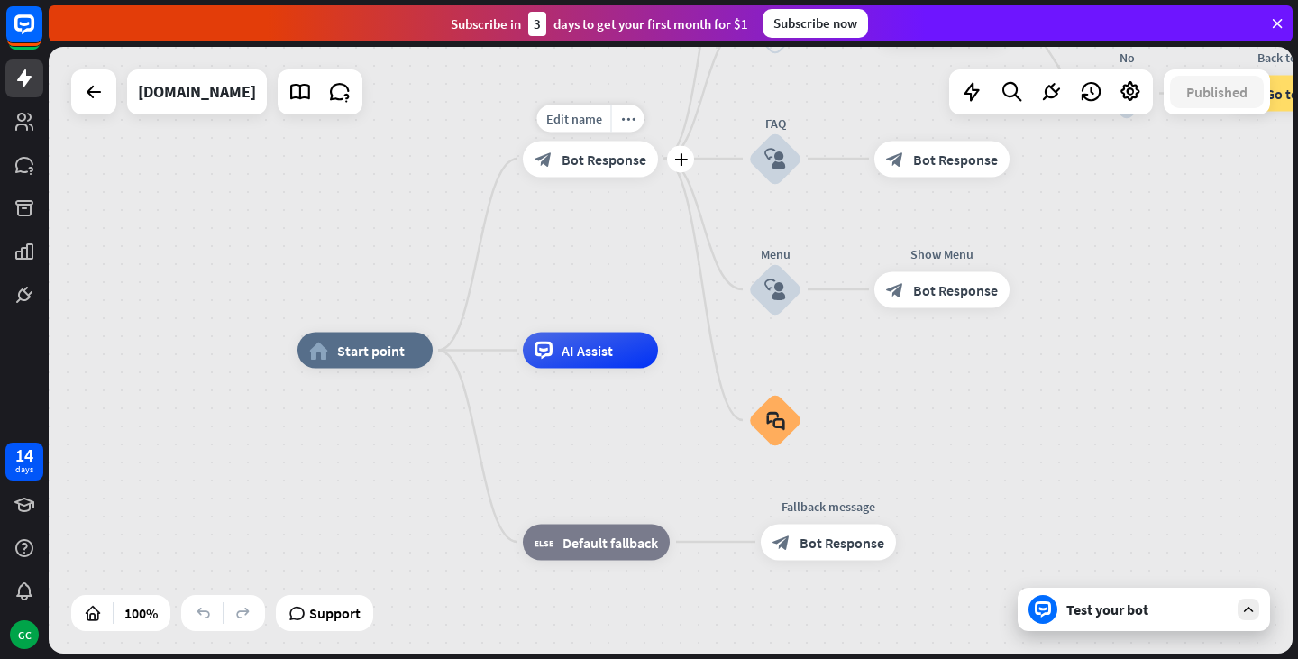
click at [590, 158] on span "Bot Response" at bounding box center [604, 159] width 85 height 18
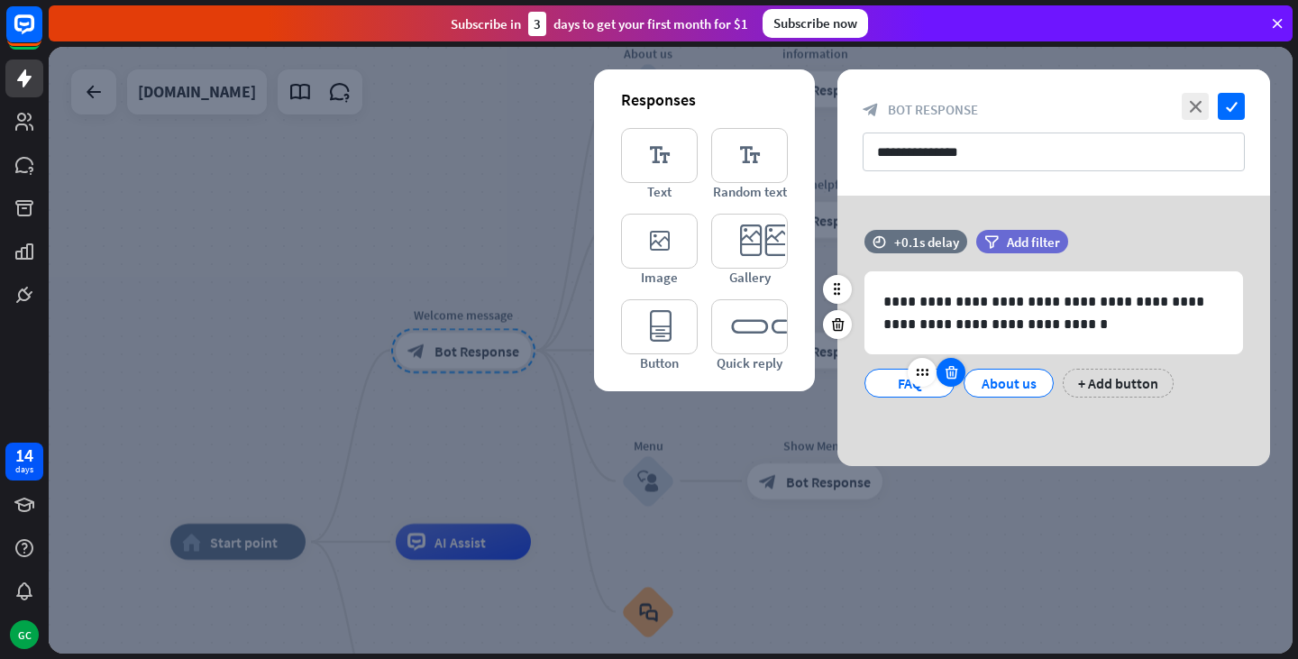
click at [958, 375] on icon at bounding box center [951, 372] width 17 height 16
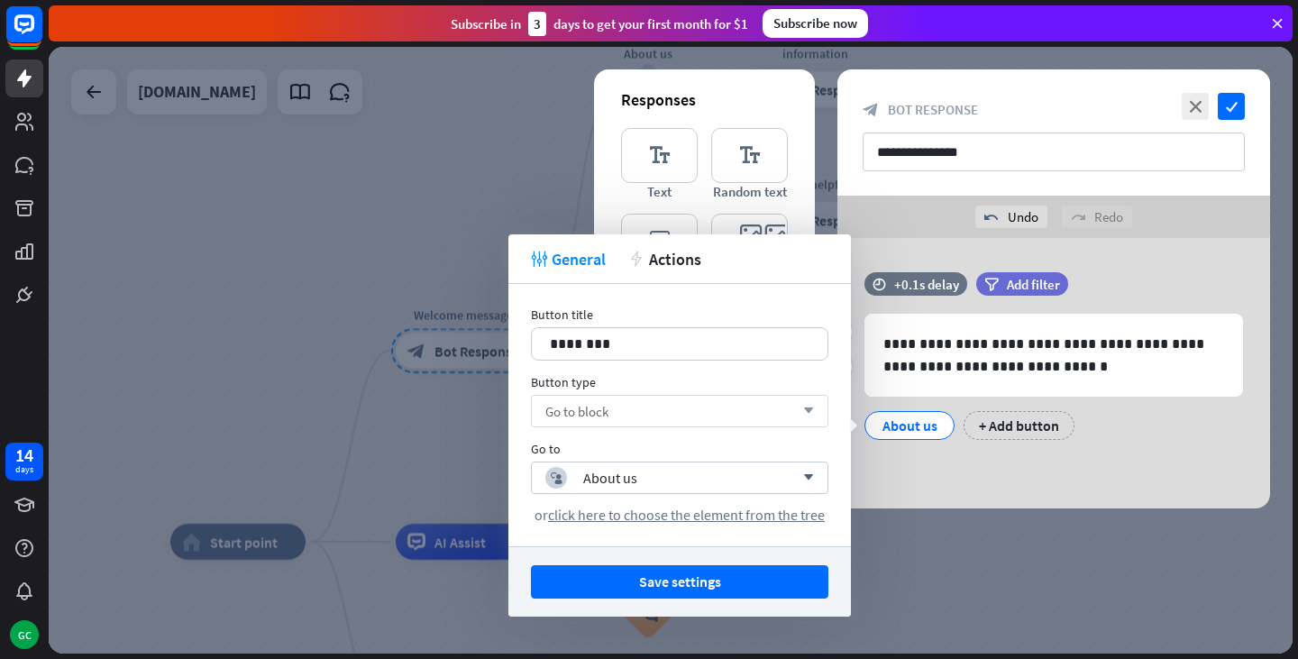
click at [688, 407] on div "Go to block arrow_down" at bounding box center [679, 411] width 297 height 32
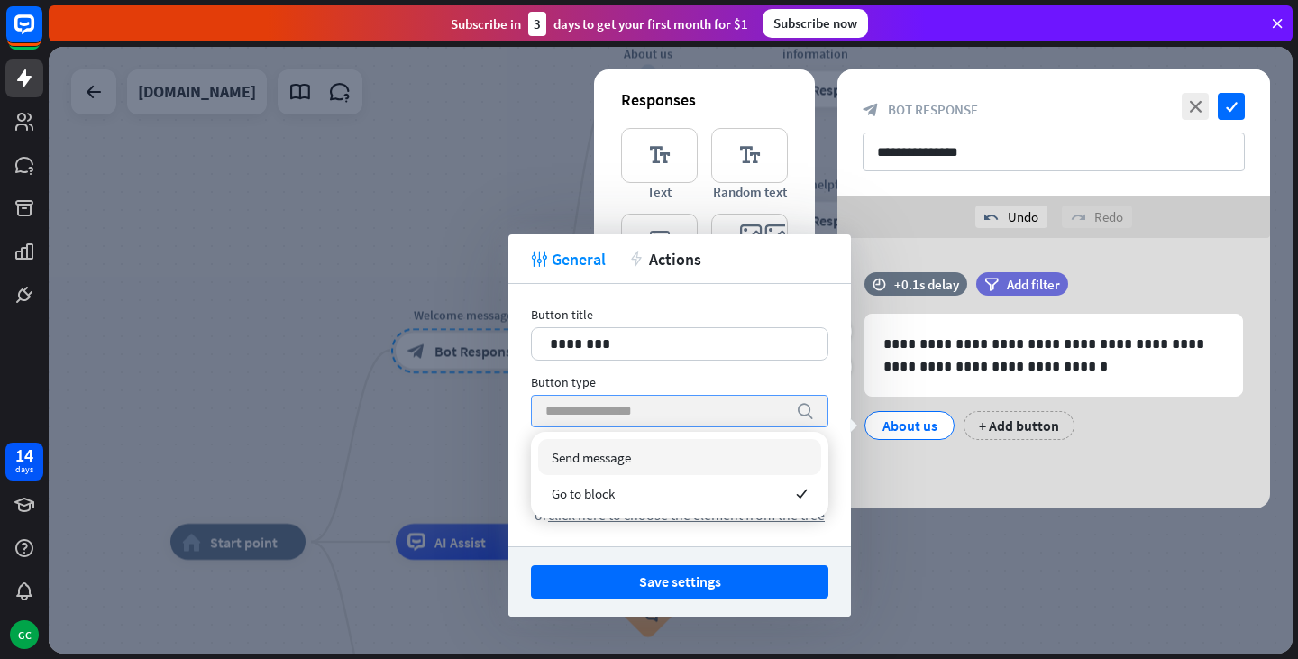
click at [688, 407] on input "search" at bounding box center [666, 411] width 242 height 31
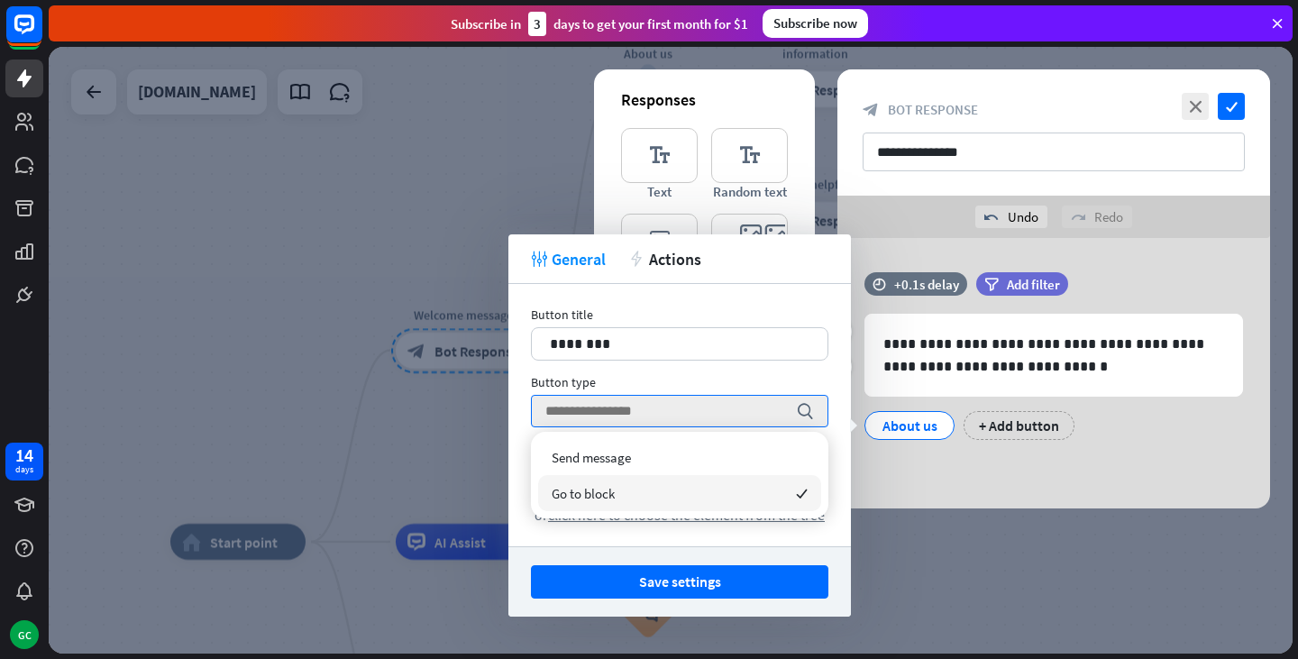
click at [704, 507] on div "Go to block checked" at bounding box center [679, 493] width 283 height 36
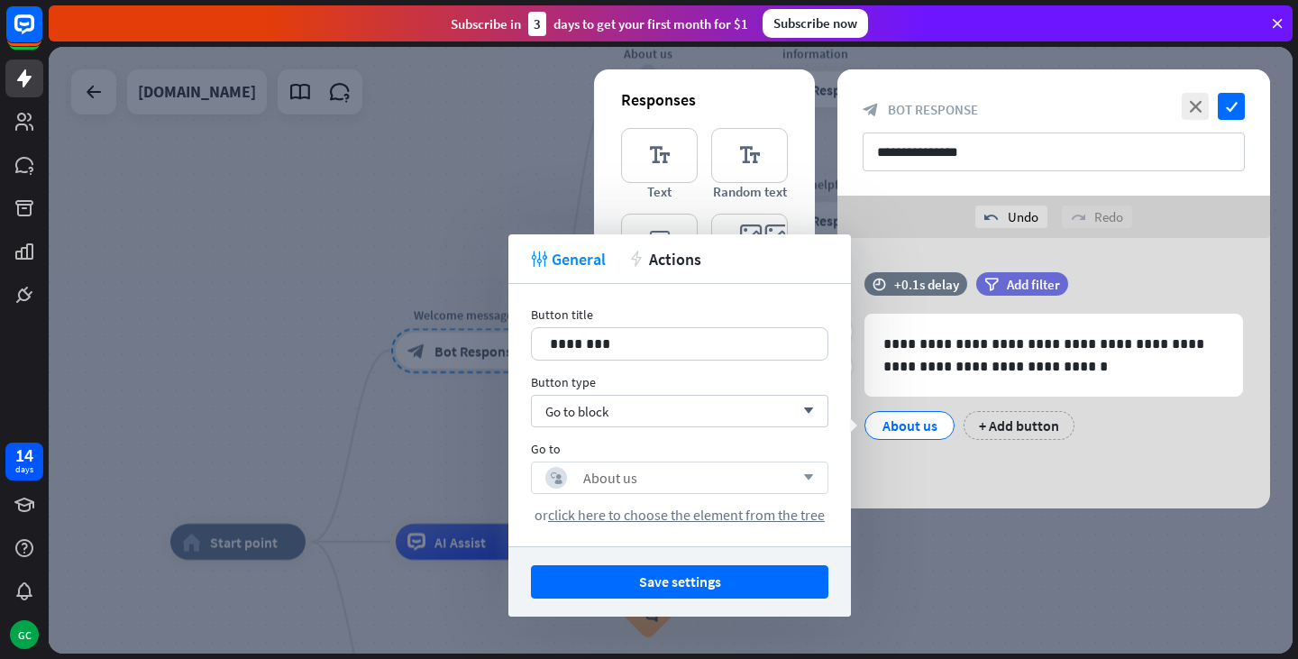
click at [779, 464] on div "block_user_input About us arrow_down" at bounding box center [679, 477] width 297 height 32
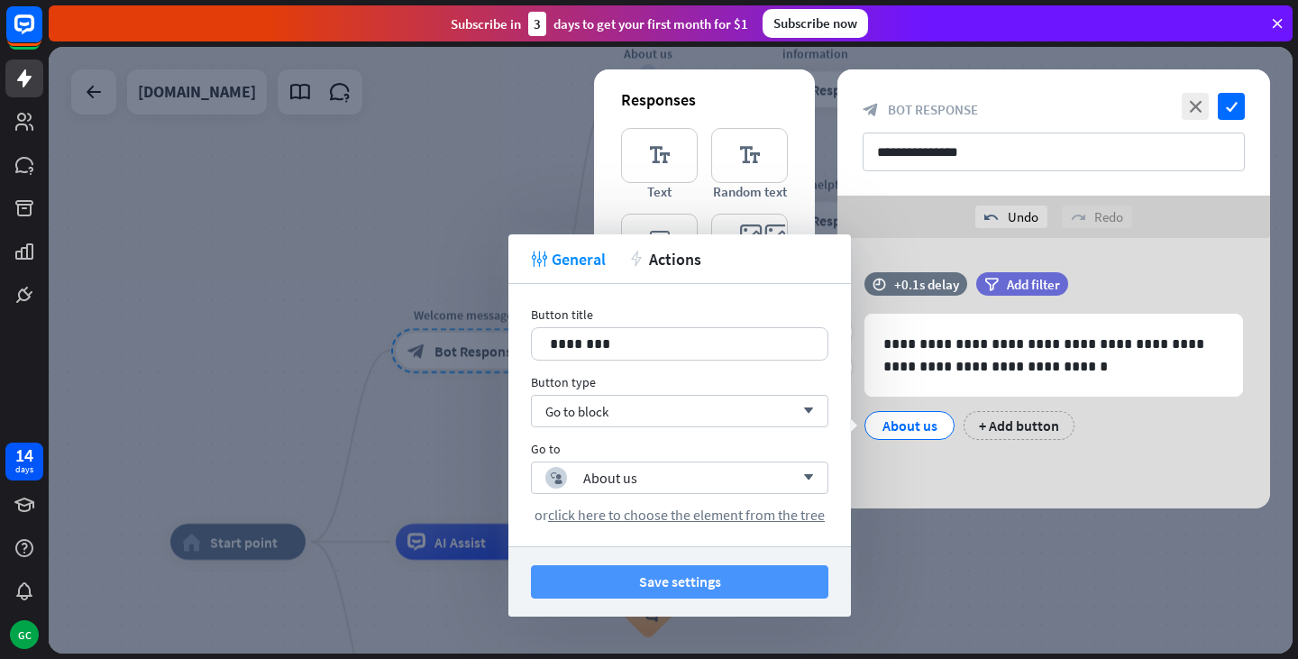
click at [717, 579] on button "Save settings" at bounding box center [679, 581] width 297 height 33
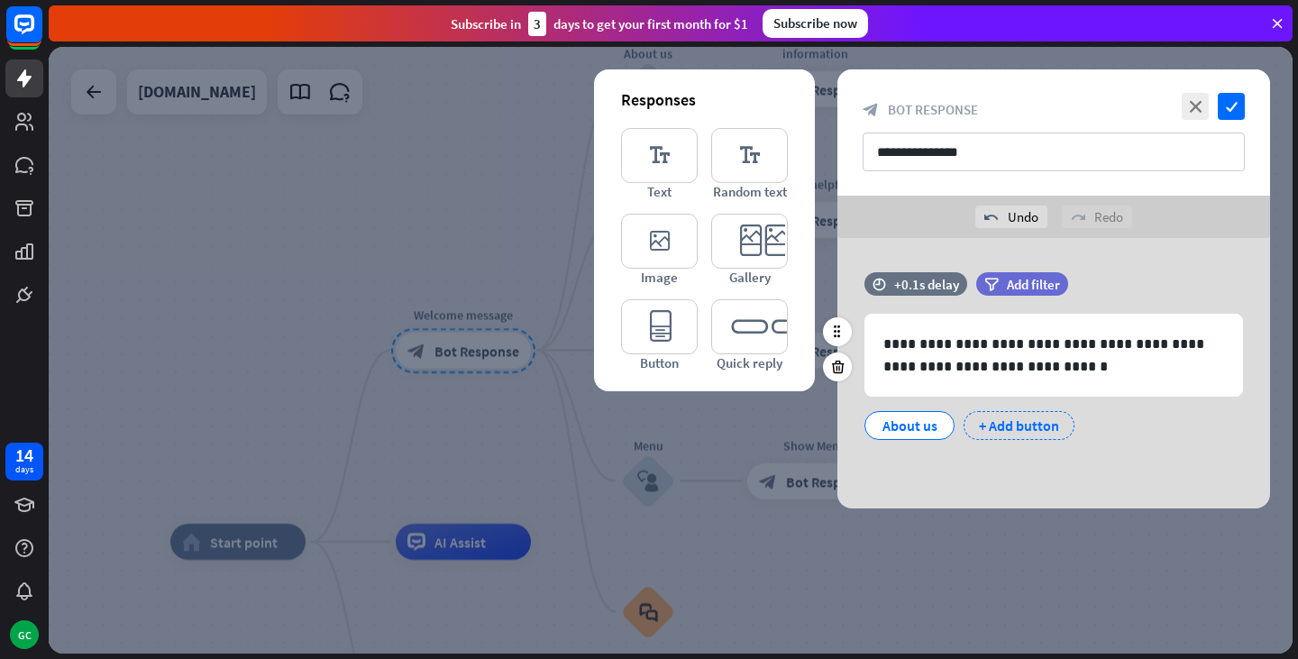
click at [1003, 426] on div "+ Add button" at bounding box center [1018, 425] width 111 height 29
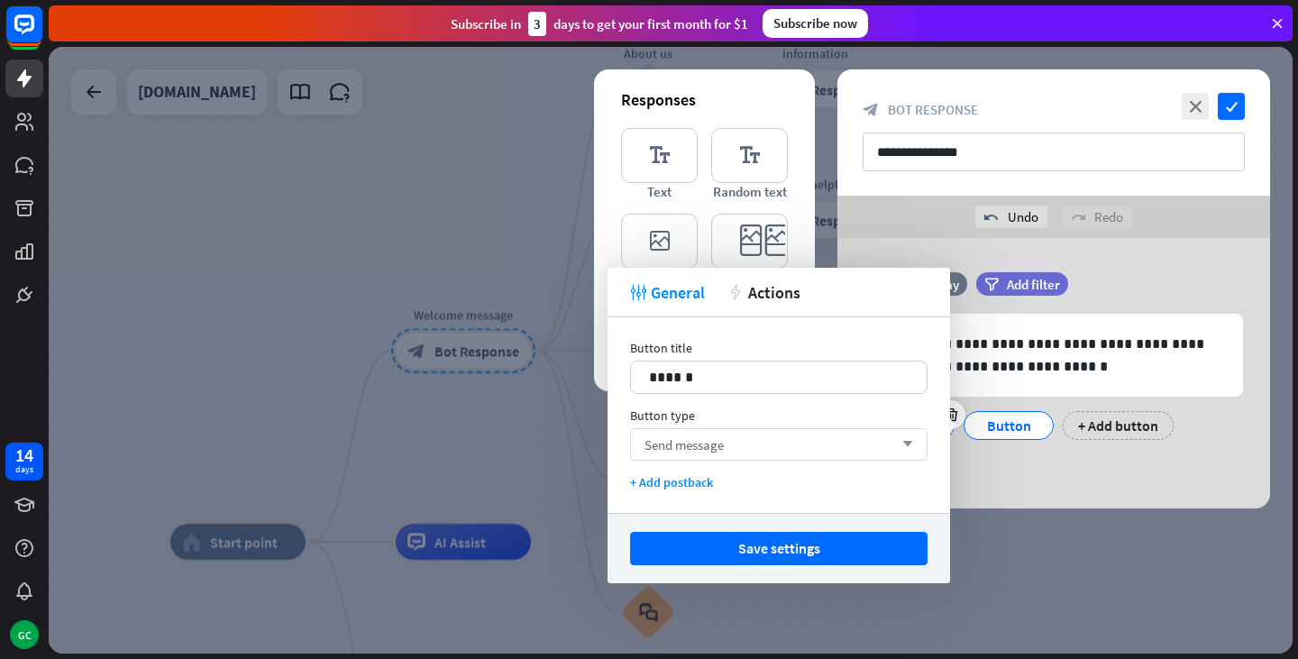
click at [771, 444] on div "Send message arrow_down" at bounding box center [778, 444] width 297 height 32
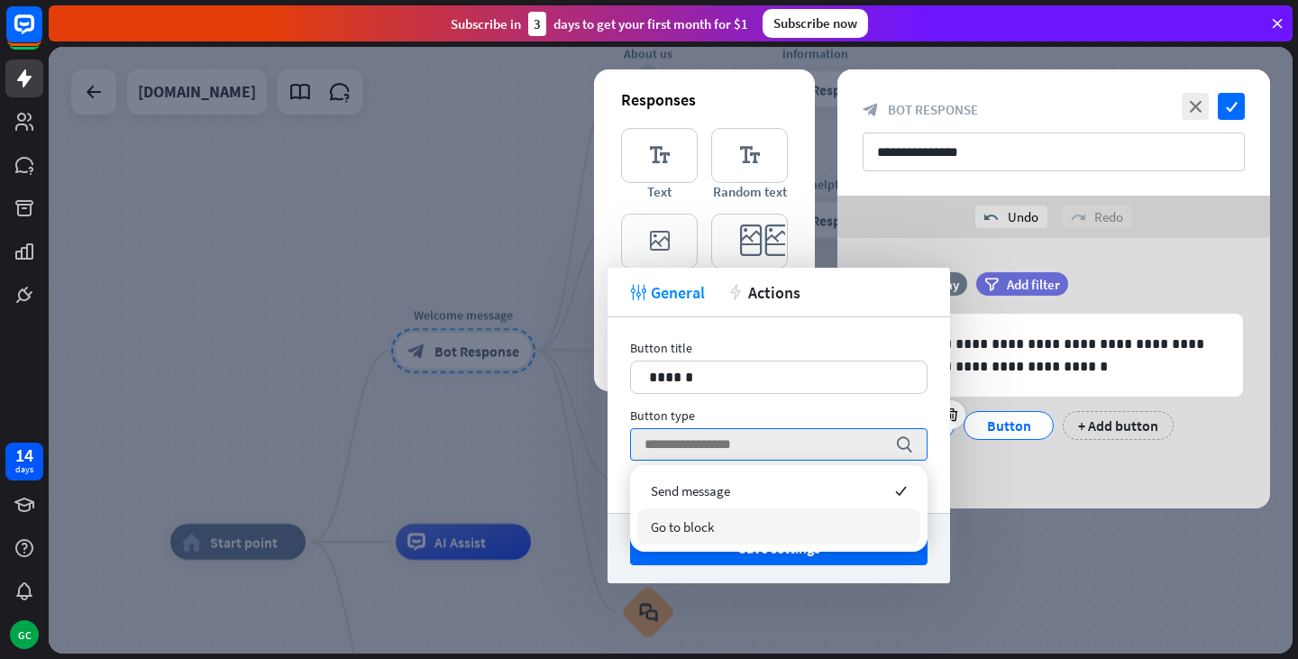
click at [760, 525] on div "Go to block" at bounding box center [778, 526] width 283 height 36
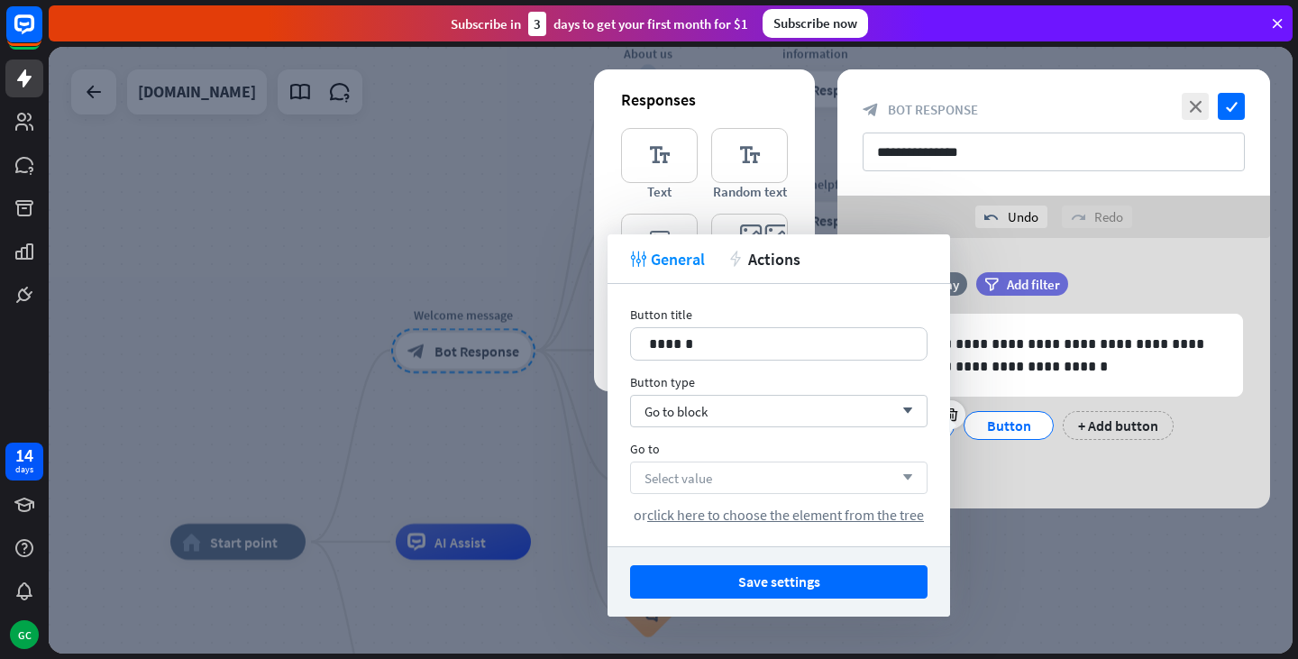
click at [744, 480] on div "Select value arrow_down" at bounding box center [778, 477] width 297 height 32
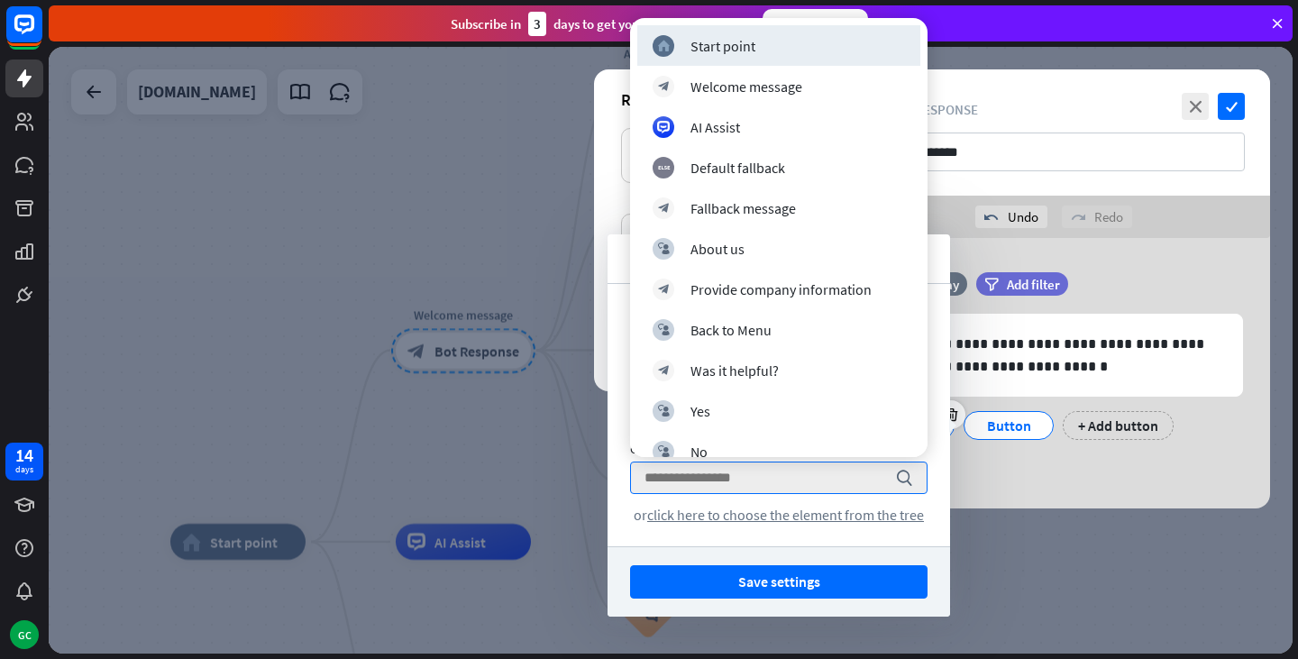
click at [936, 489] on div "Button title 14 ****** Button type Go to block arrow_down Go to search or click…" at bounding box center [778, 415] width 342 height 262
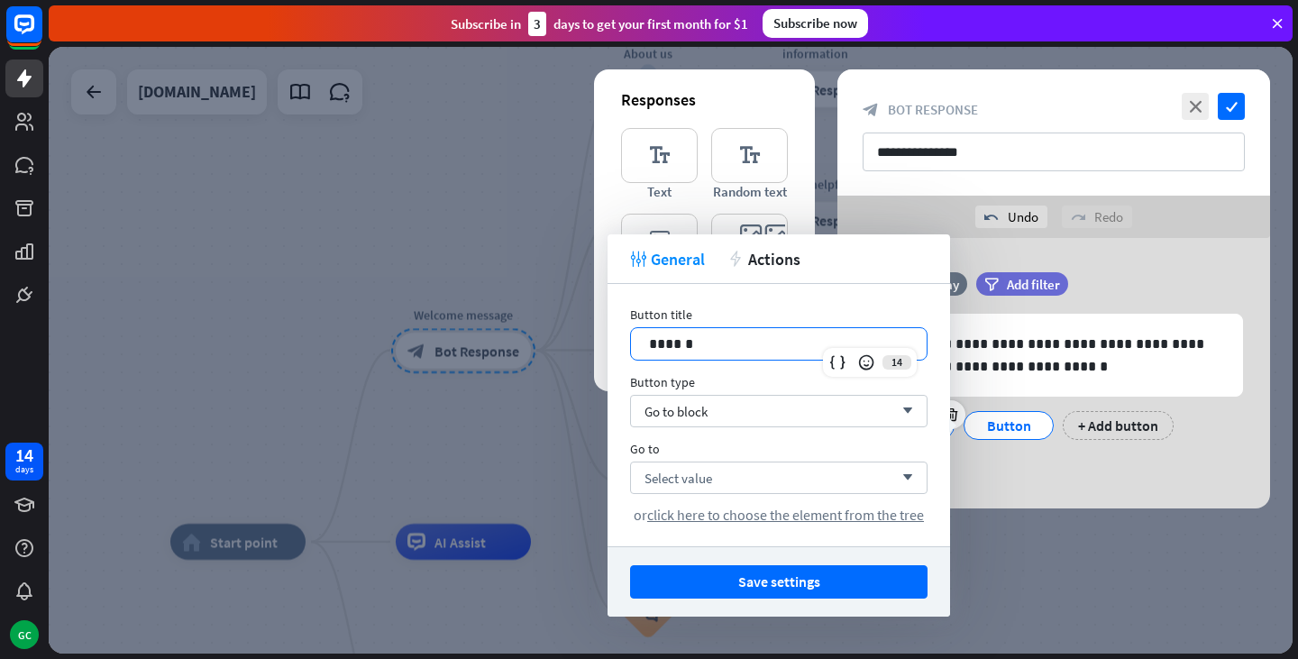
click at [820, 347] on p "******" at bounding box center [779, 344] width 260 height 23
drag, startPoint x: 820, startPoint y: 347, endPoint x: 607, endPoint y: 340, distance: 213.7
click at [607, 340] on body "14 days GC close Product Help First steps Get started with ChatBot Help Center …" at bounding box center [649, 329] width 1298 height 659
click at [794, 470] on div "Select value arrow_down" at bounding box center [778, 477] width 297 height 32
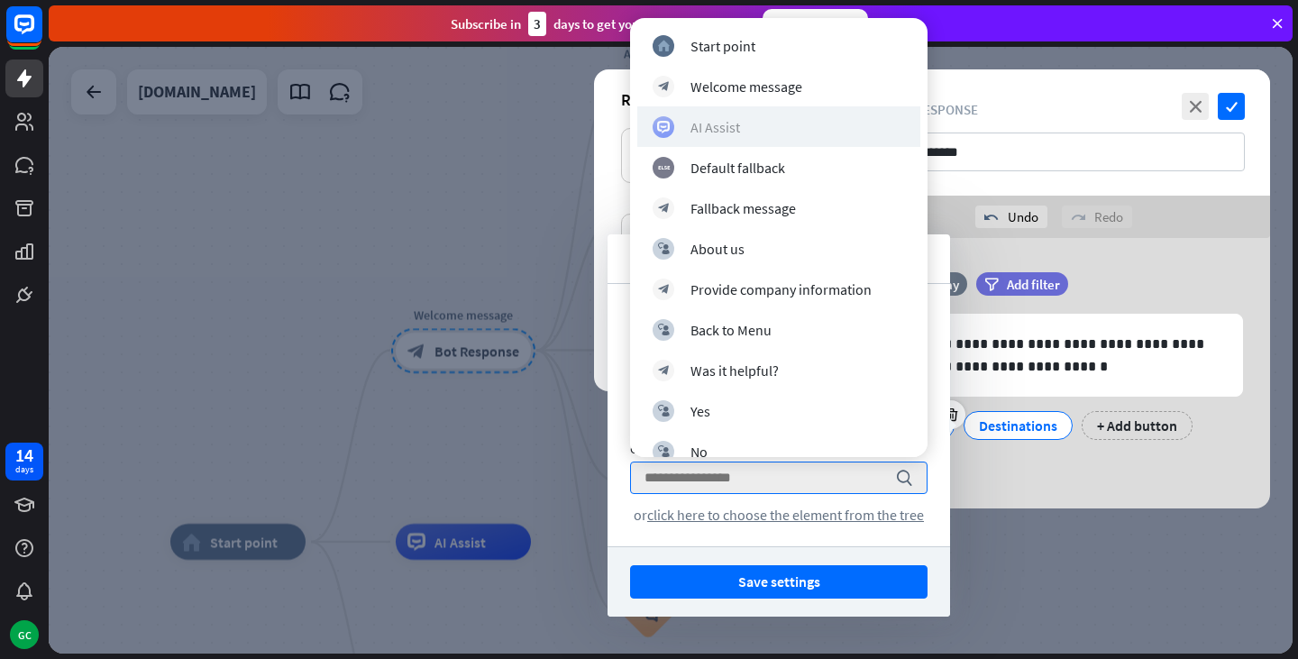
click at [747, 131] on div "AI Assist" at bounding box center [779, 127] width 252 height 22
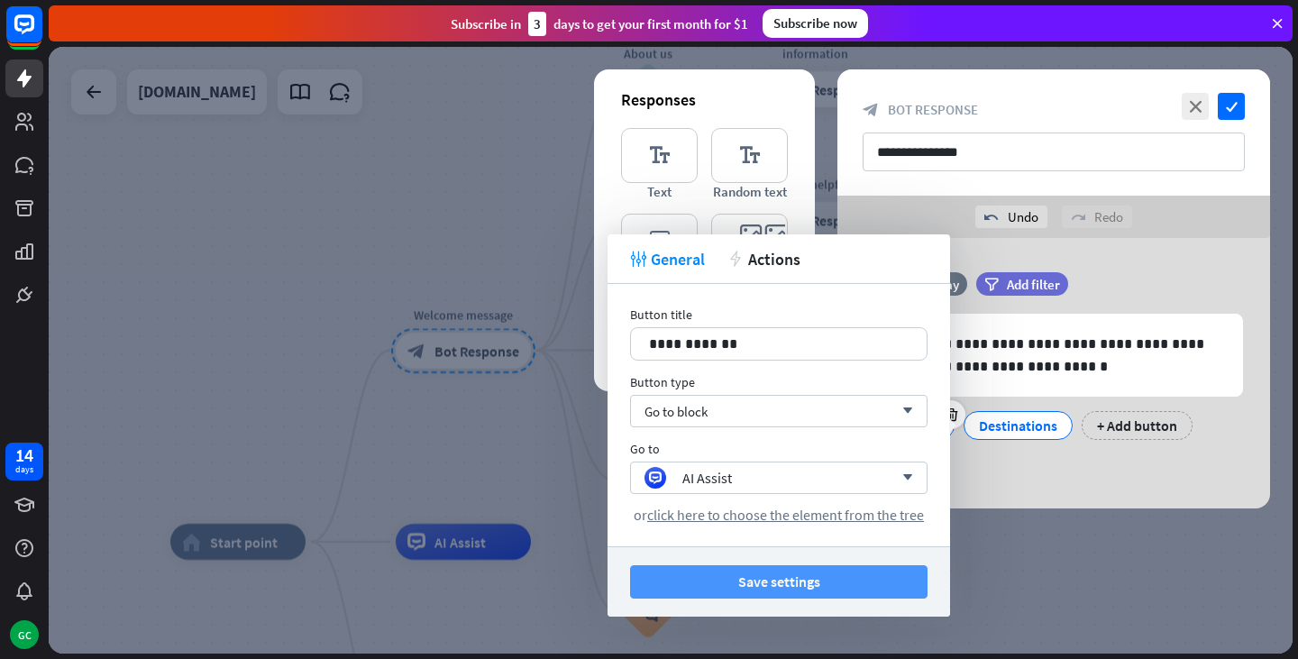
click at [792, 578] on button "Save settings" at bounding box center [778, 581] width 297 height 33
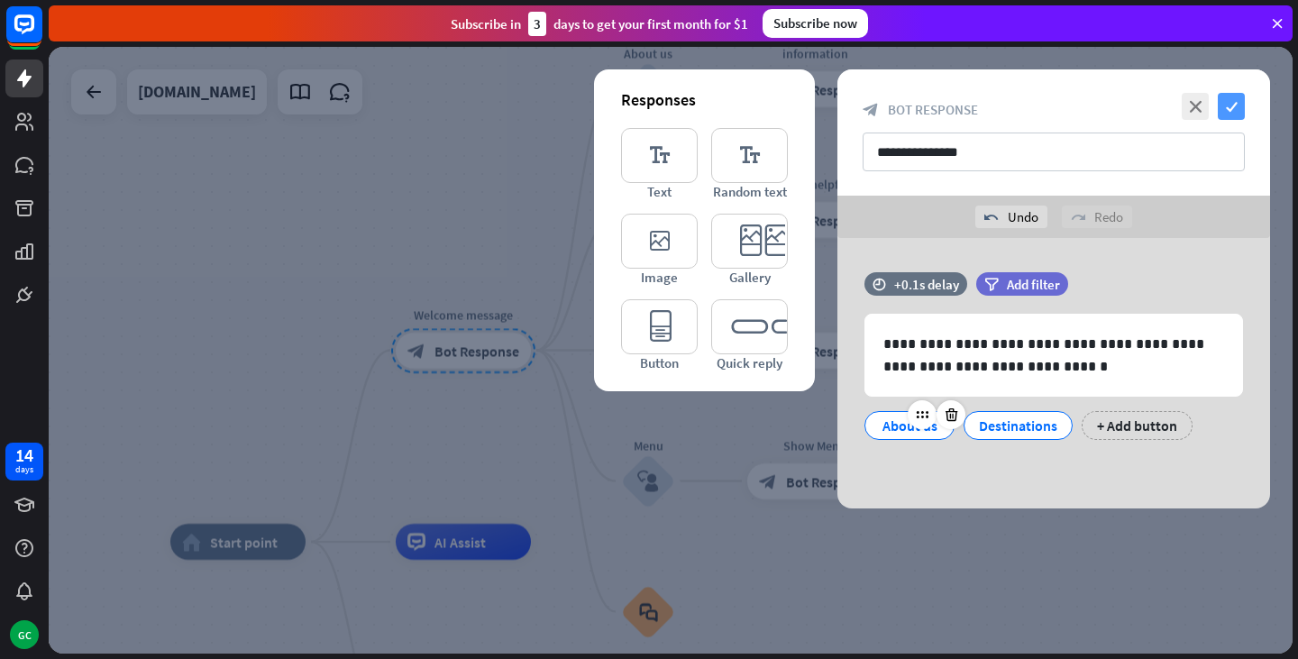
click at [1231, 110] on icon "check" at bounding box center [1231, 106] width 27 height 27
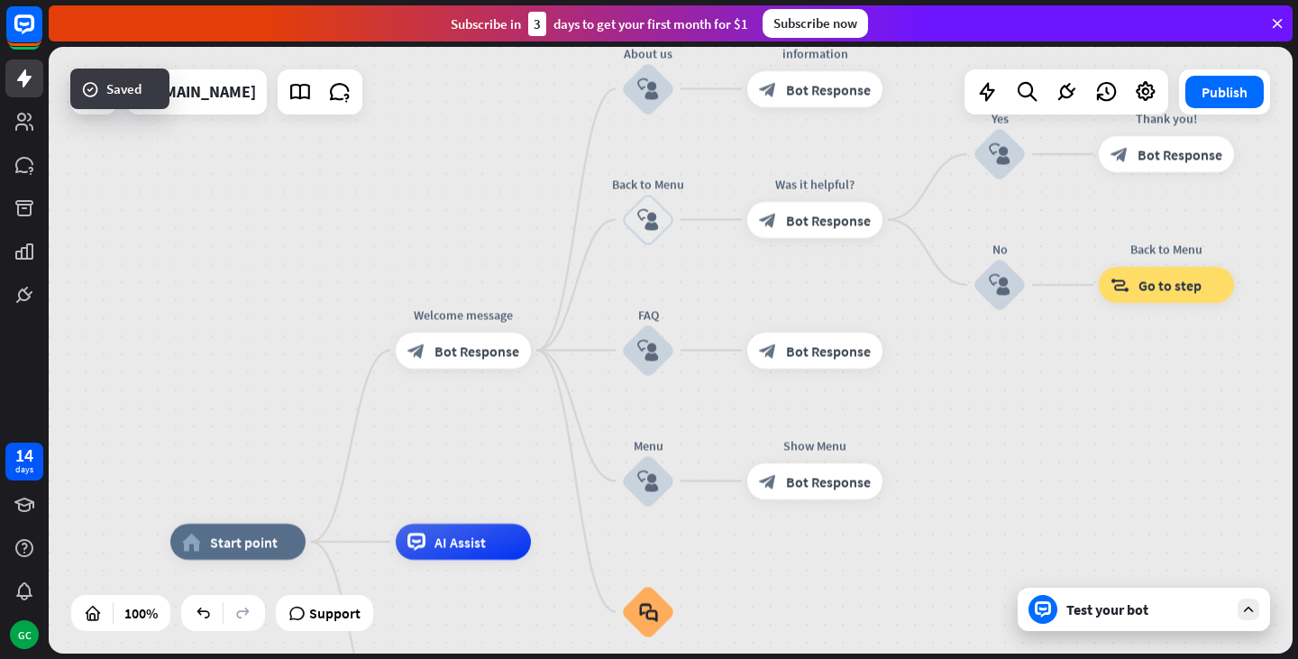
click at [1105, 620] on div "Test your bot" at bounding box center [1144, 609] width 252 height 43
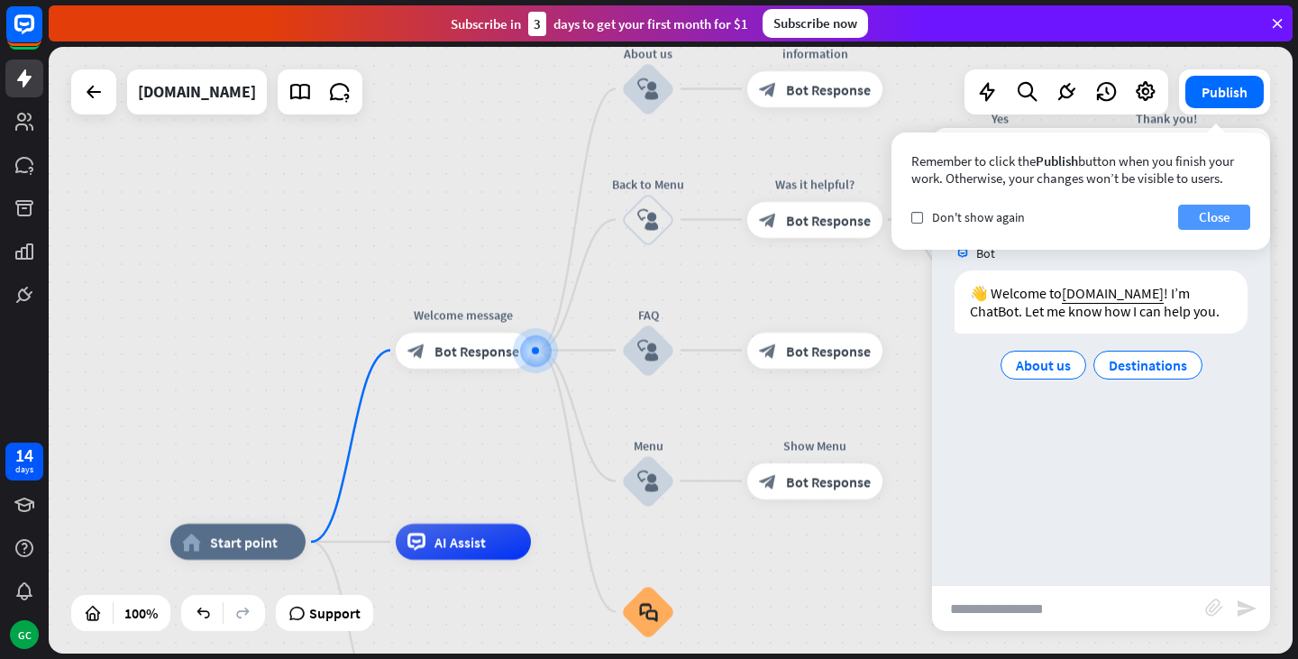
click at [1210, 221] on button "Close" at bounding box center [1214, 217] width 72 height 25
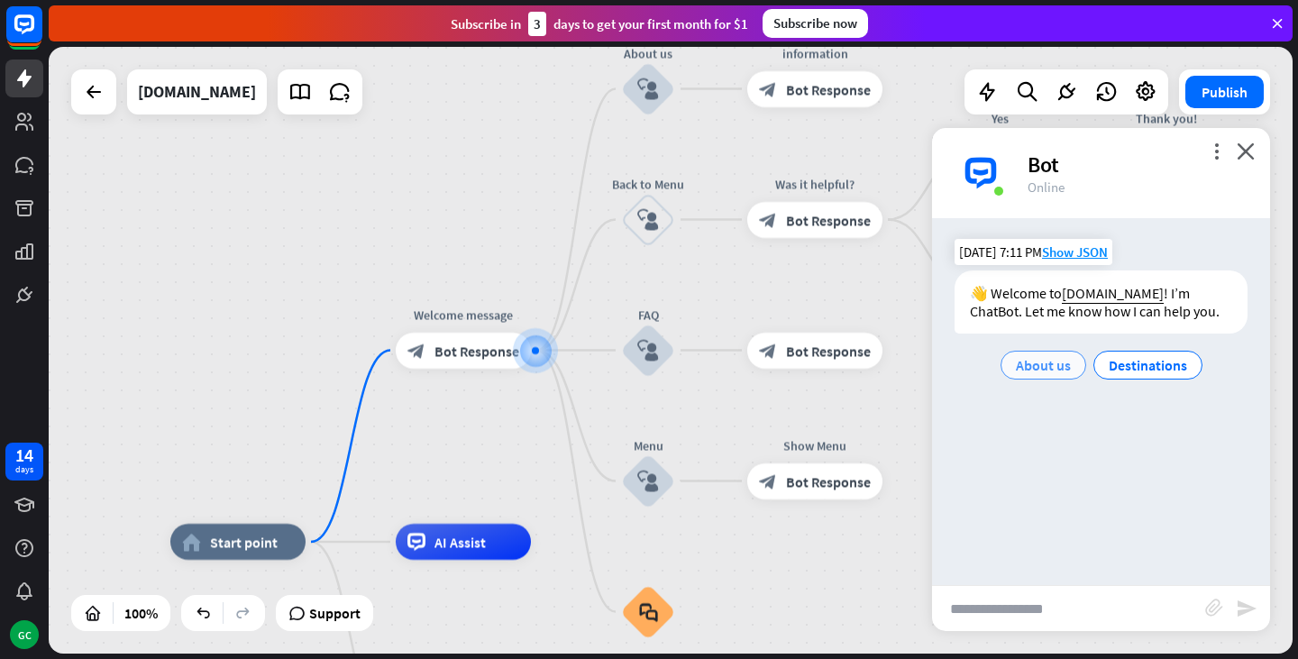
click at [1054, 364] on span "About us" at bounding box center [1043, 365] width 55 height 18
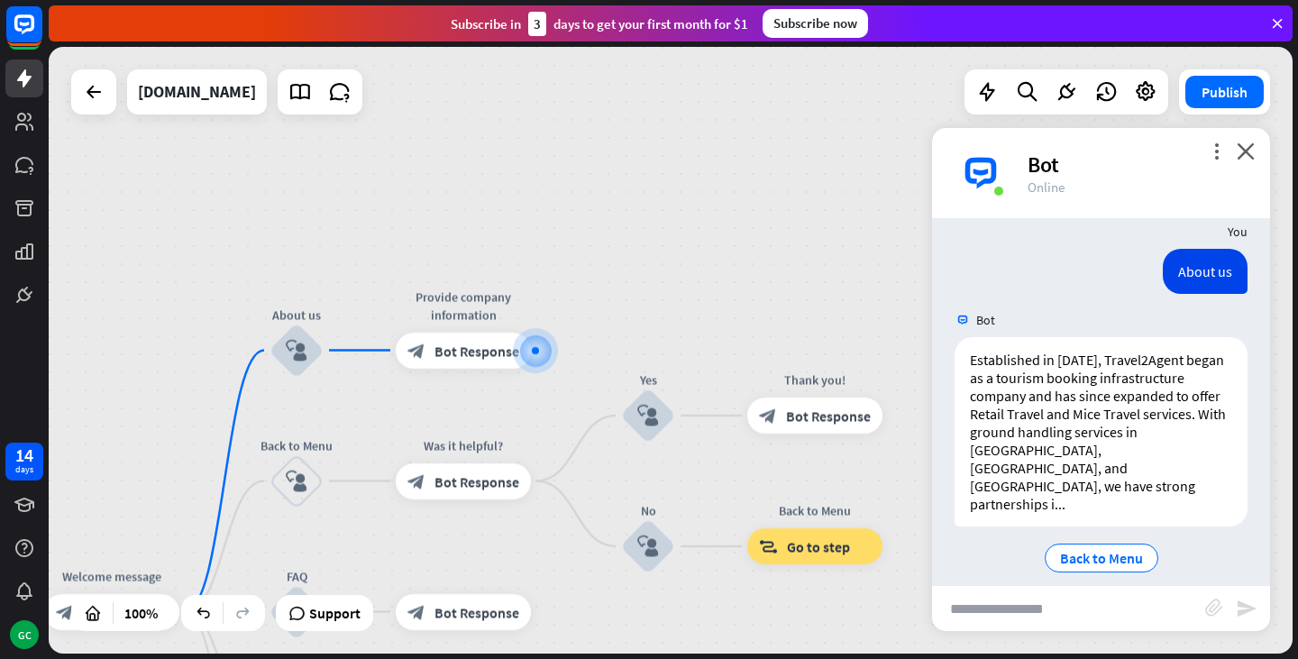
scroll to position [128, 0]
click at [1084, 549] on span "Back to Menu" at bounding box center [1101, 558] width 83 height 18
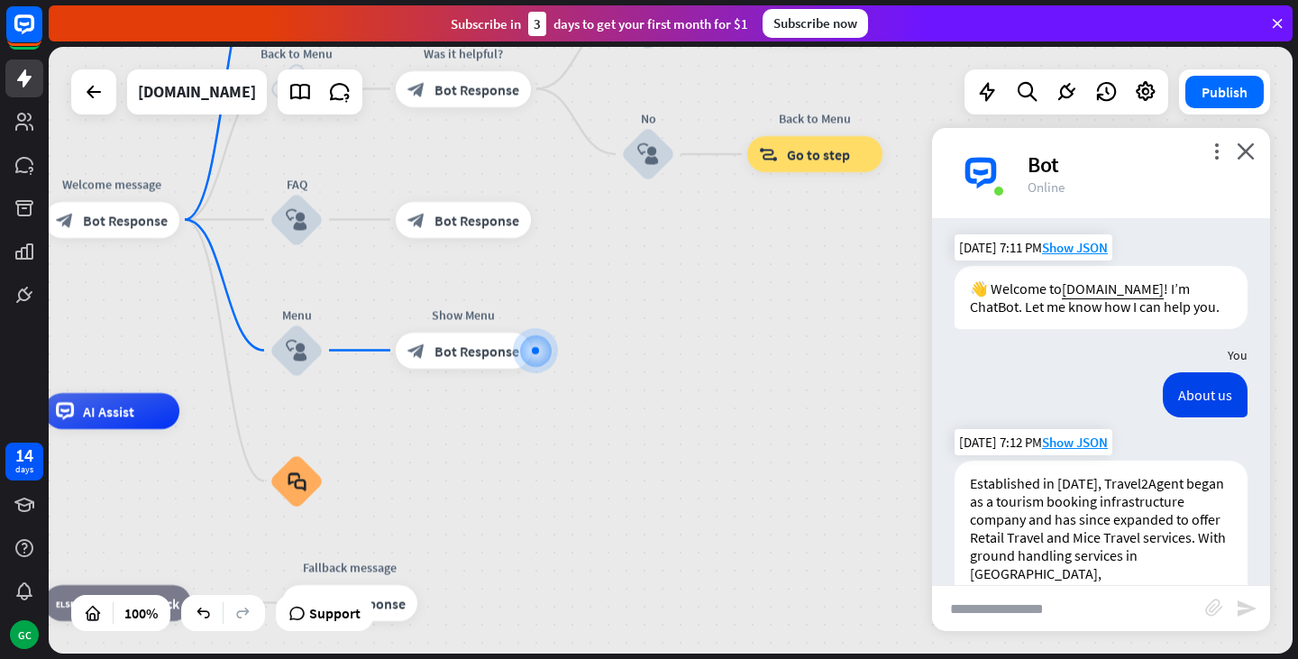
scroll to position [0, 0]
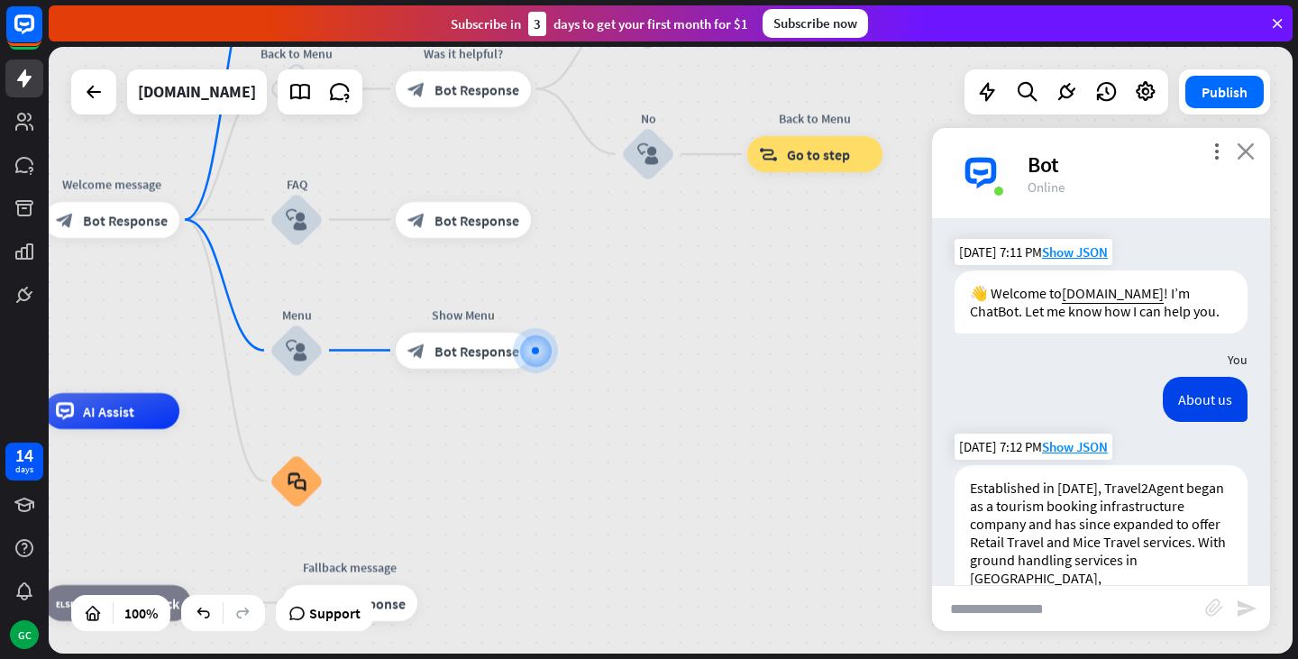
click at [1244, 148] on icon "close" at bounding box center [1246, 150] width 18 height 17
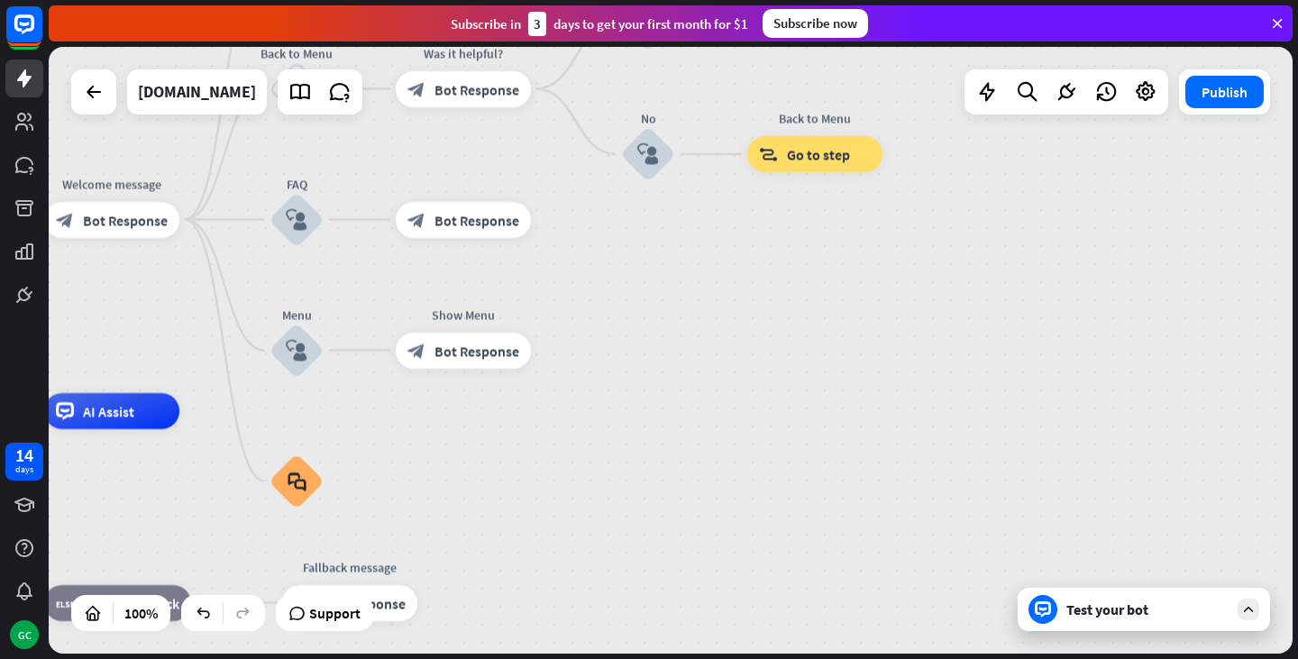
click at [1114, 621] on div "Test your bot" at bounding box center [1144, 609] width 252 height 43
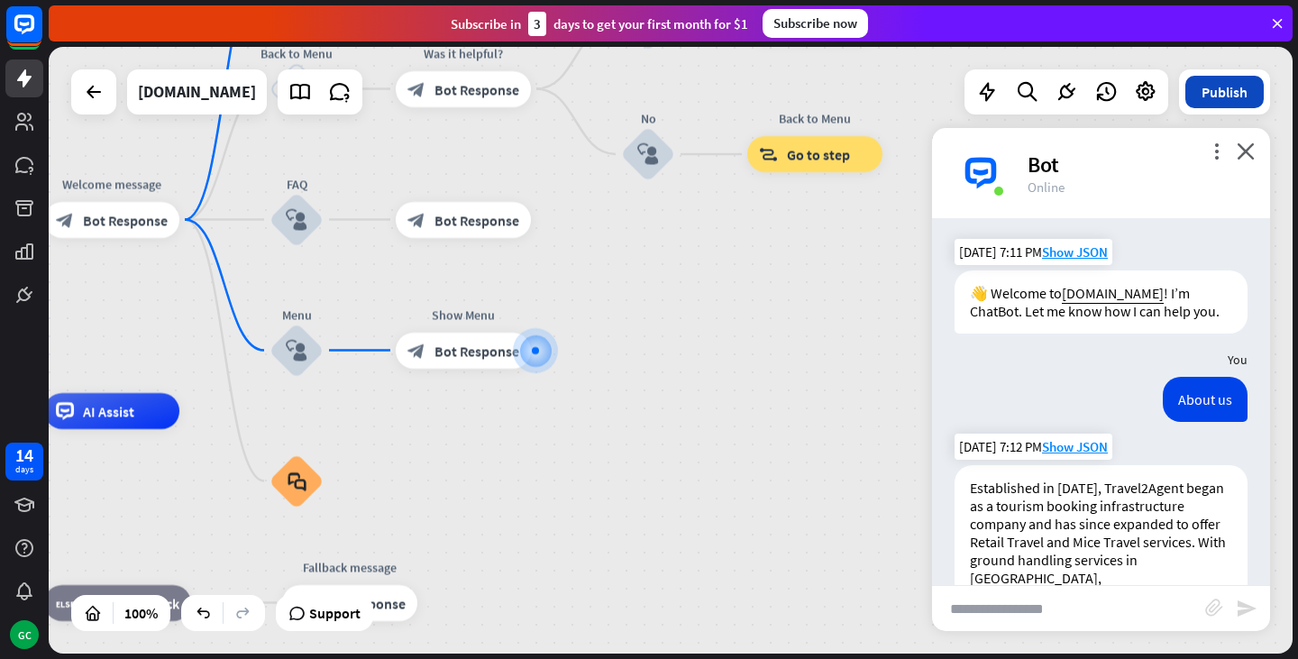
click at [1226, 95] on button "Publish" at bounding box center [1224, 92] width 78 height 32
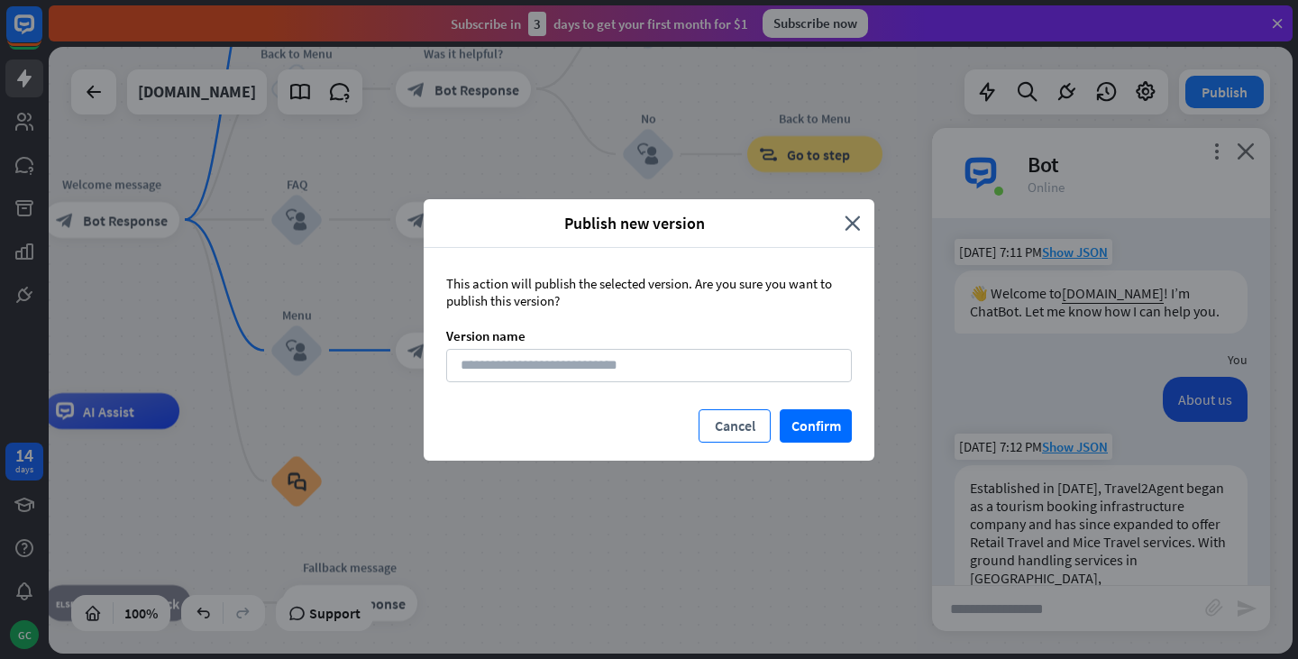
click at [744, 431] on button "Cancel" at bounding box center [735, 425] width 72 height 33
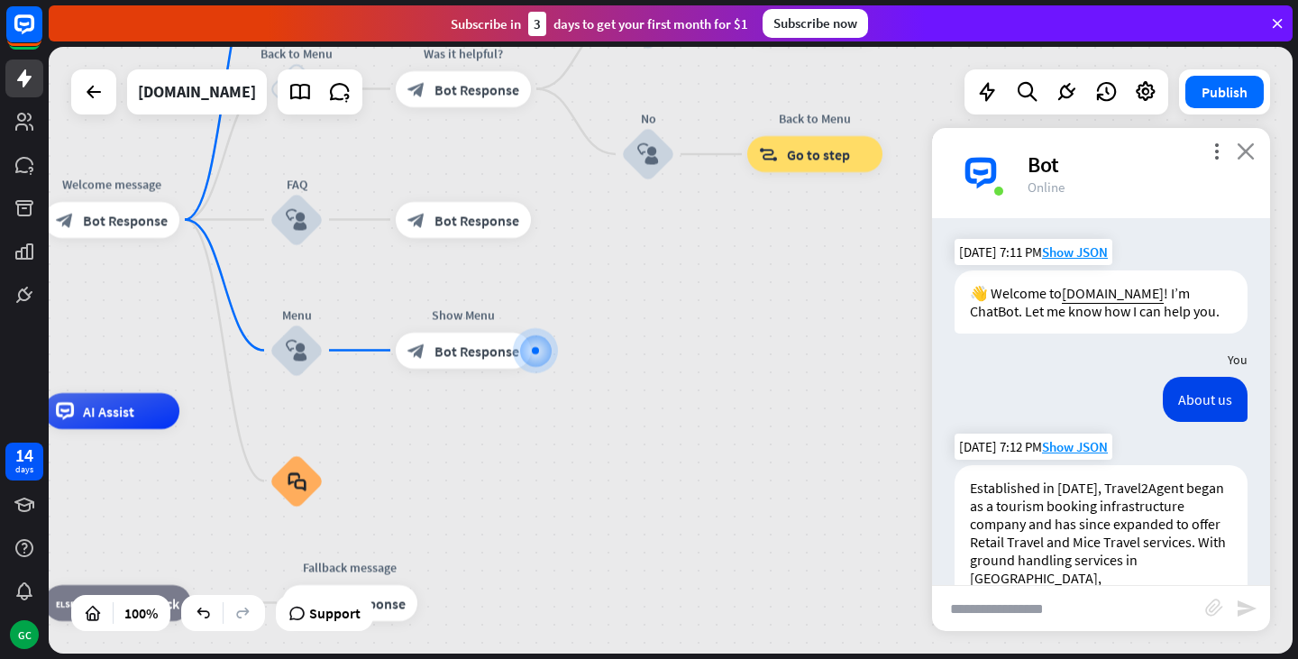
click at [1252, 143] on icon "close" at bounding box center [1246, 150] width 18 height 17
